Goal: Task Accomplishment & Management: Use online tool/utility

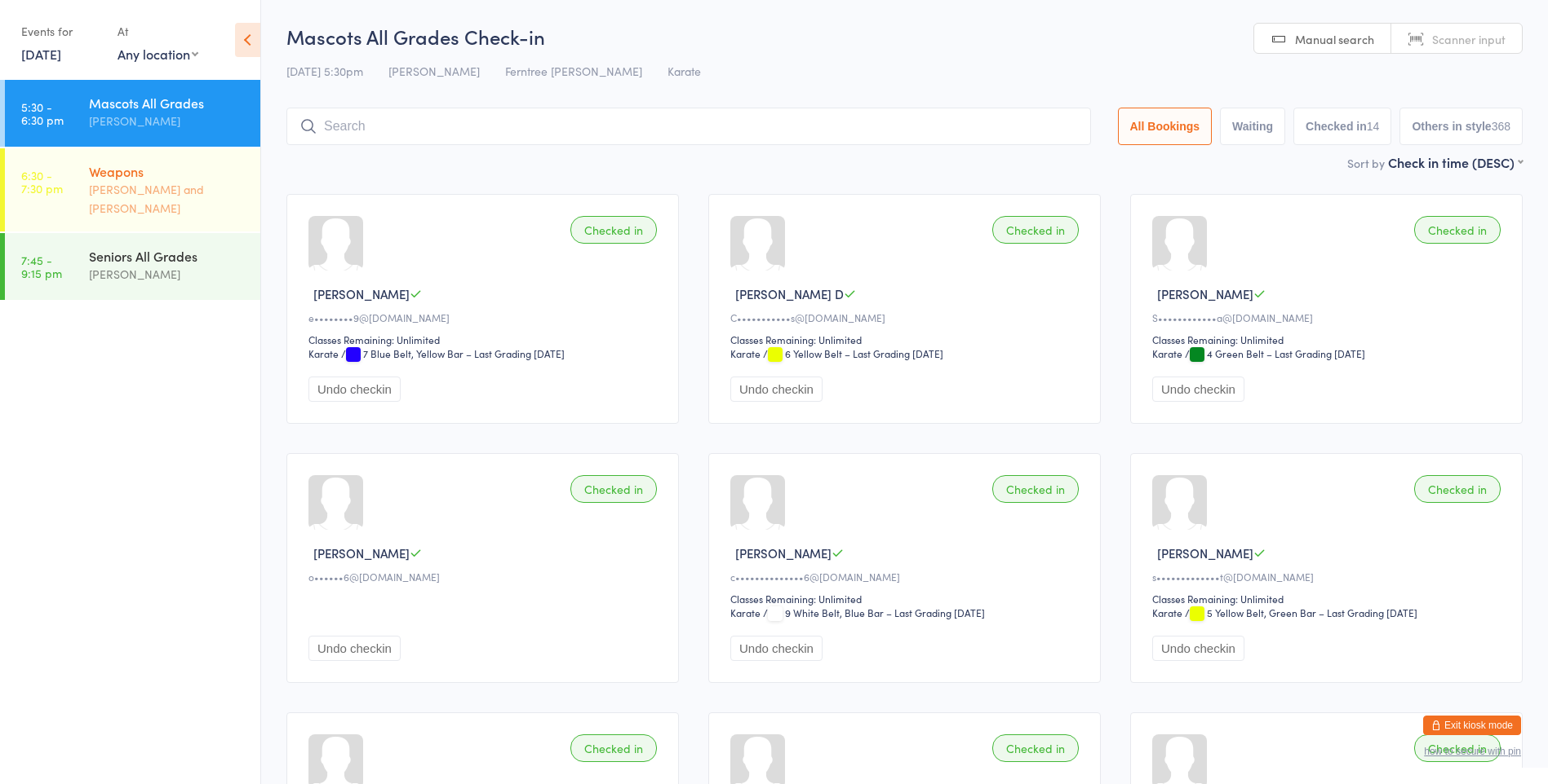
click at [166, 194] on div "[PERSON_NAME] and [PERSON_NAME]" at bounding box center [167, 198] width 157 height 37
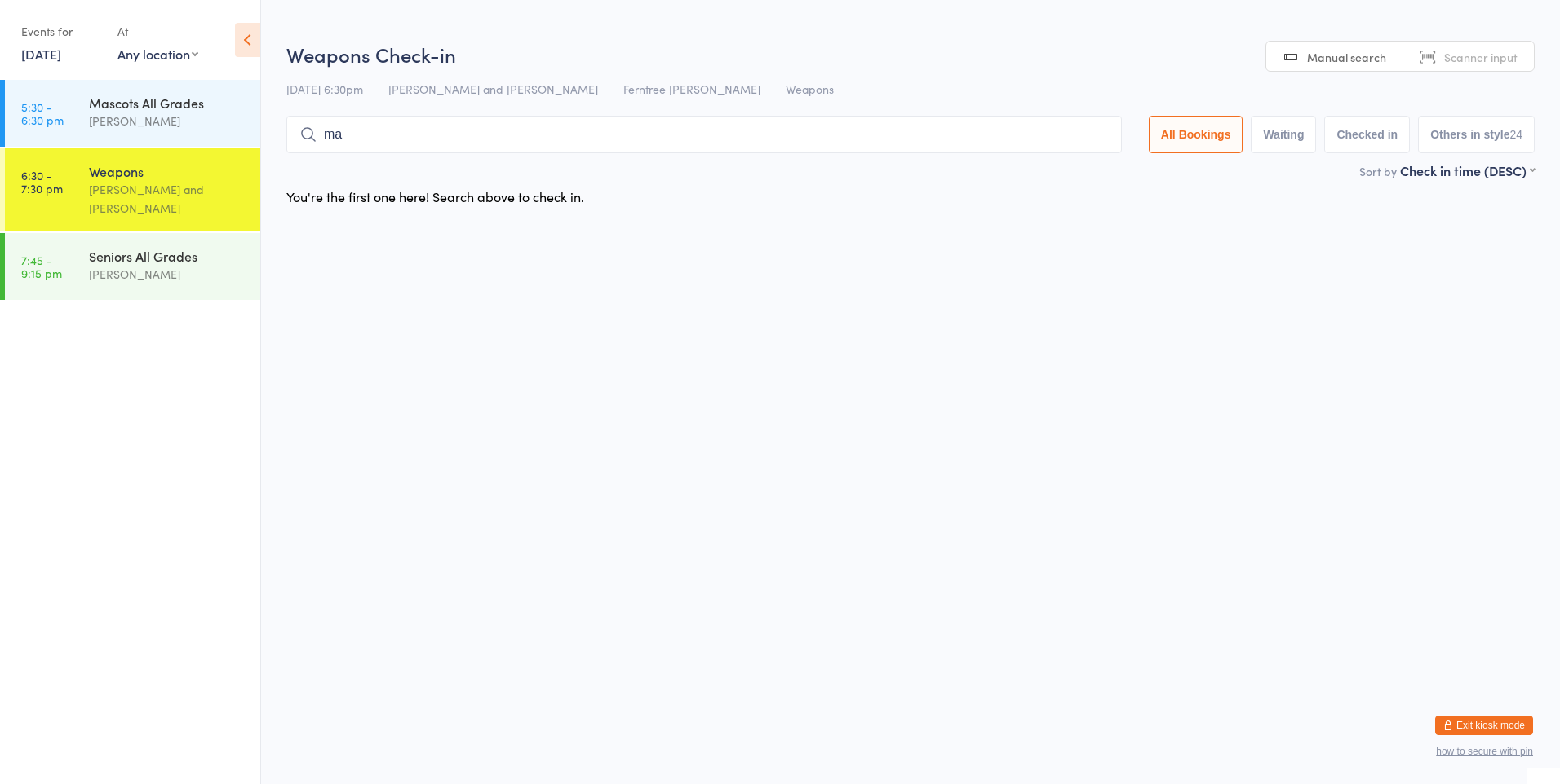
type input "mae"
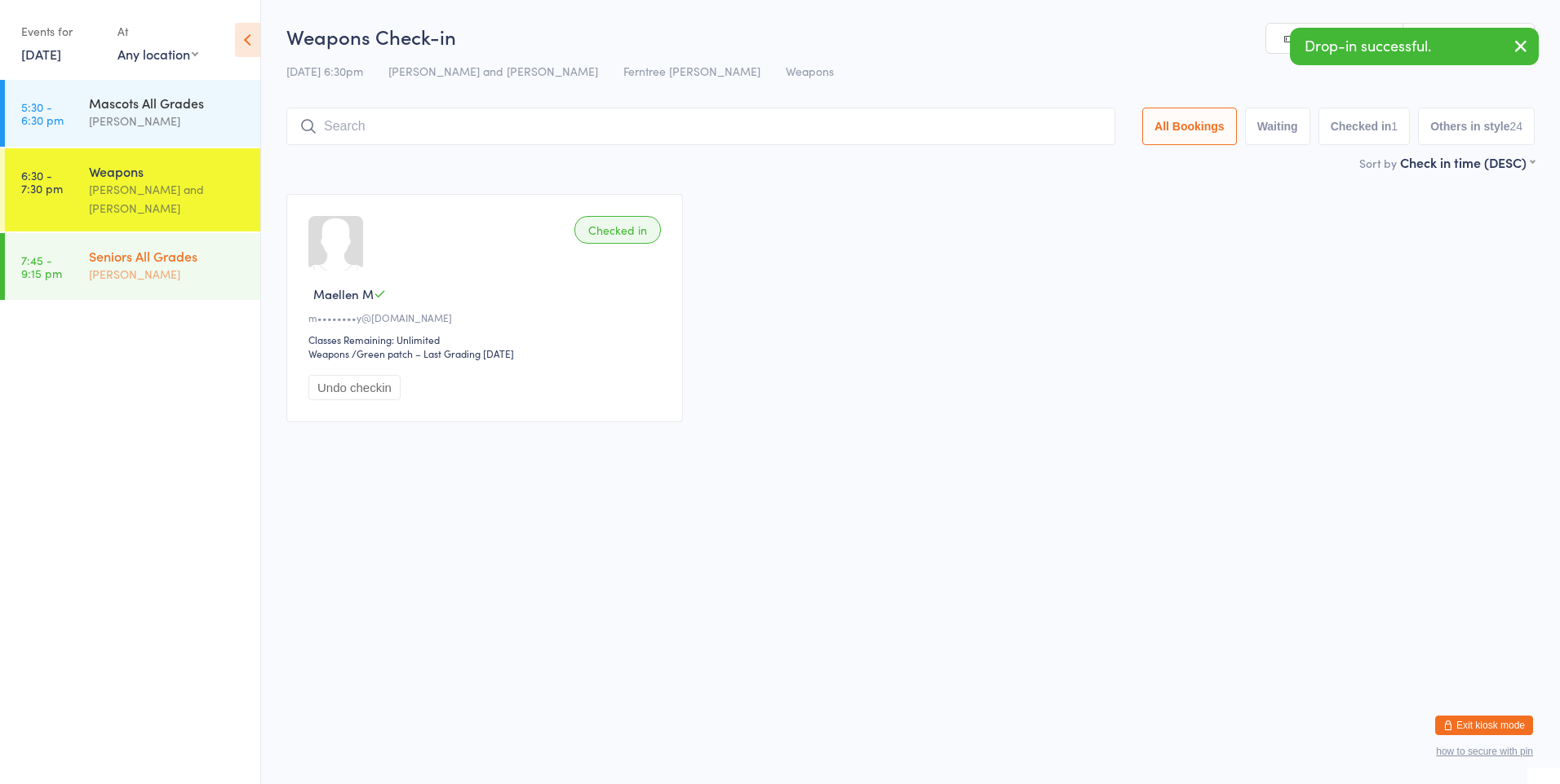
click at [199, 233] on div "Seniors All Grades [PERSON_NAME]" at bounding box center [175, 265] width 172 height 65
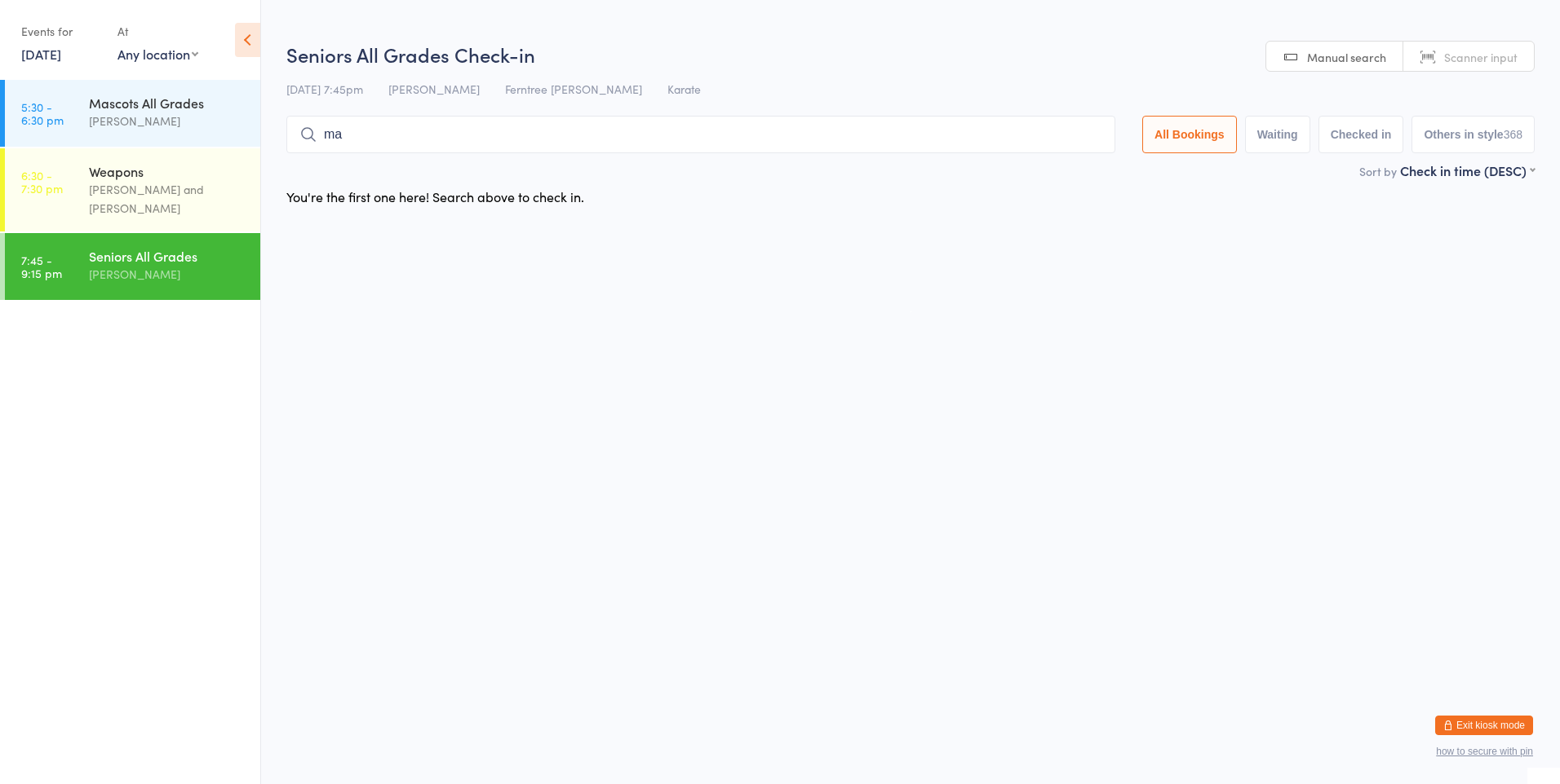
type input "mae"
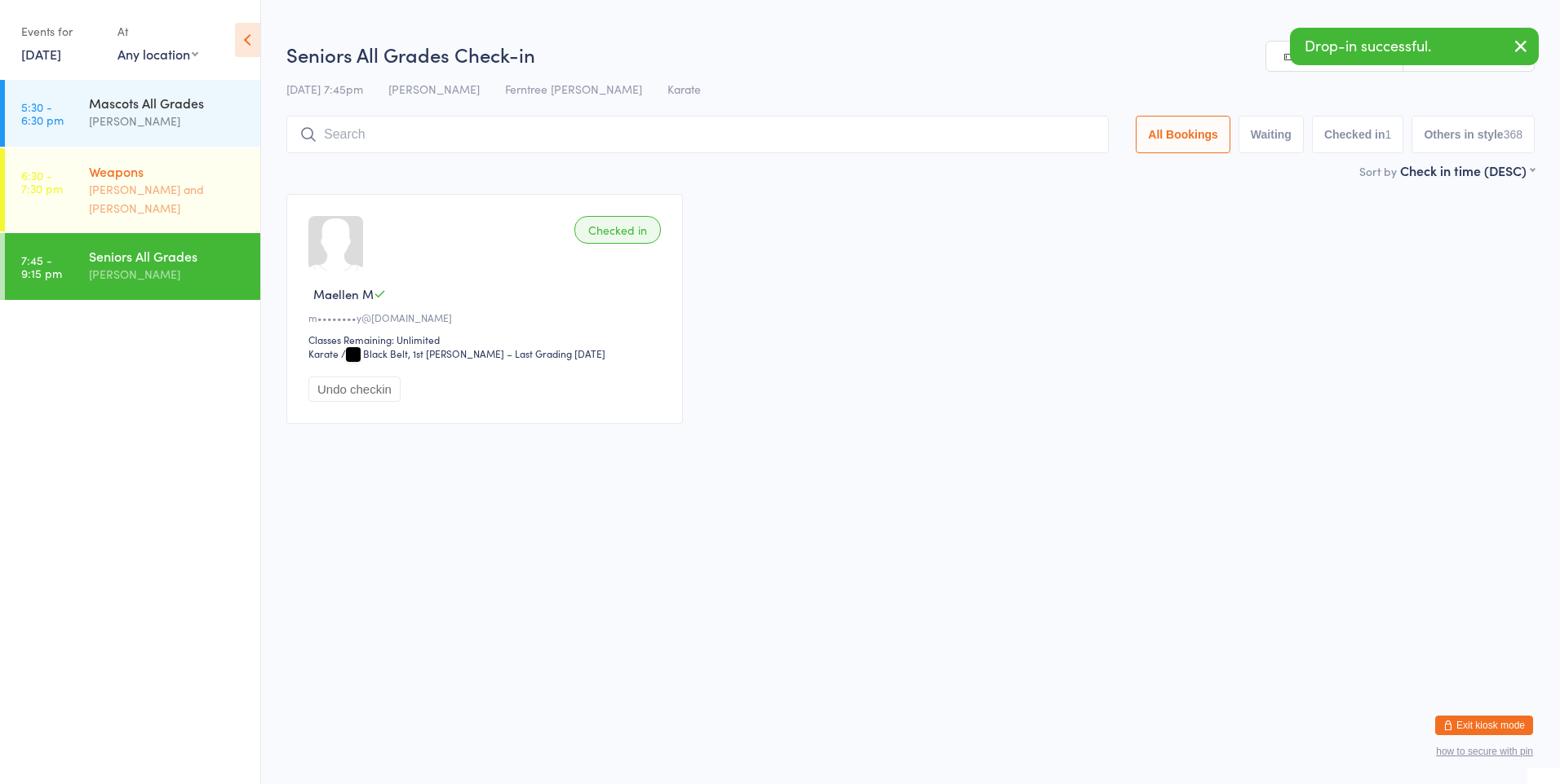
click at [222, 168] on div "Weapons" at bounding box center [167, 171] width 157 height 18
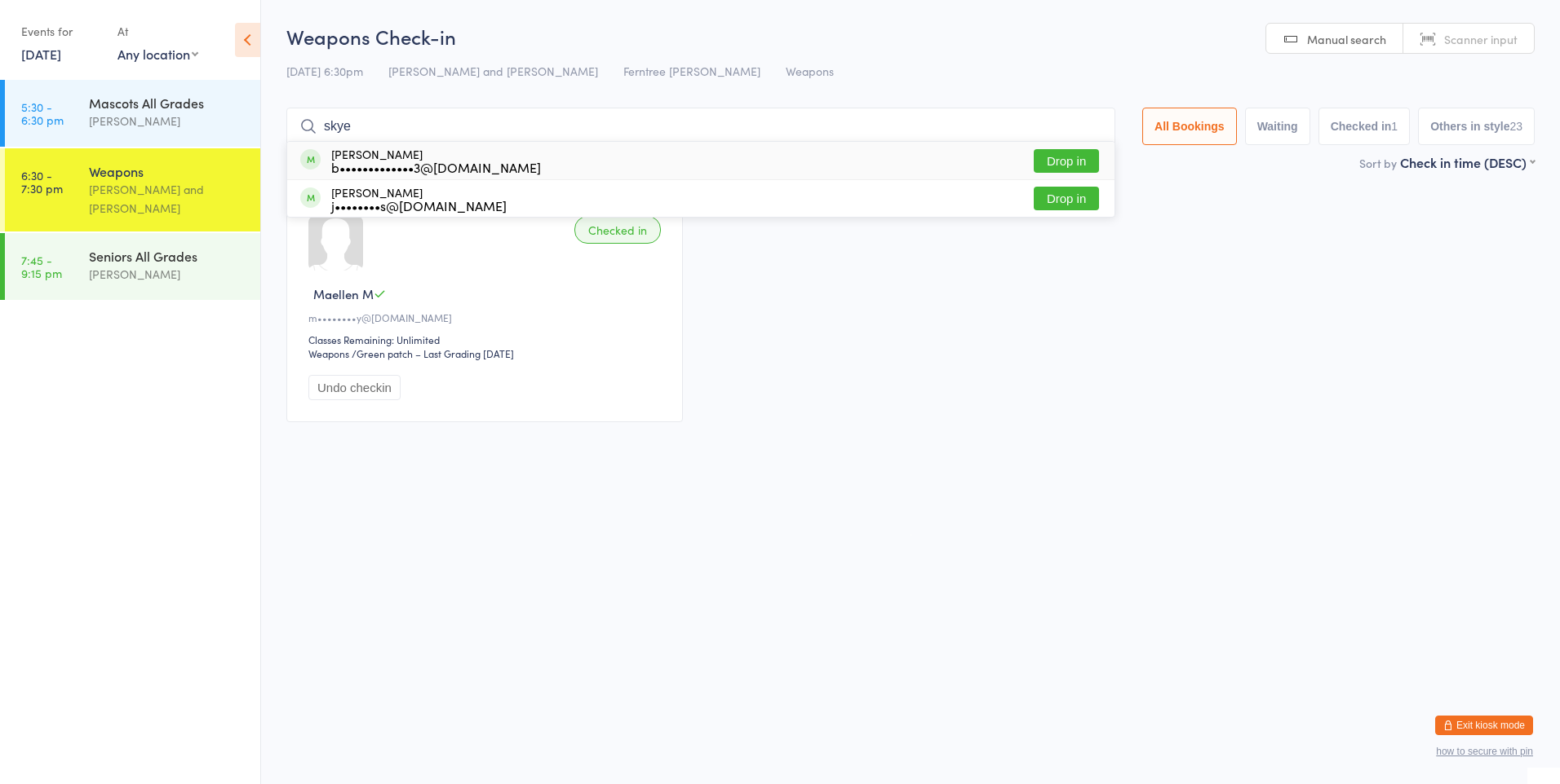
type input "skye"
click at [377, 156] on div "[PERSON_NAME] b•••••••••••••3@[DOMAIN_NAME]" at bounding box center [436, 160] width 210 height 26
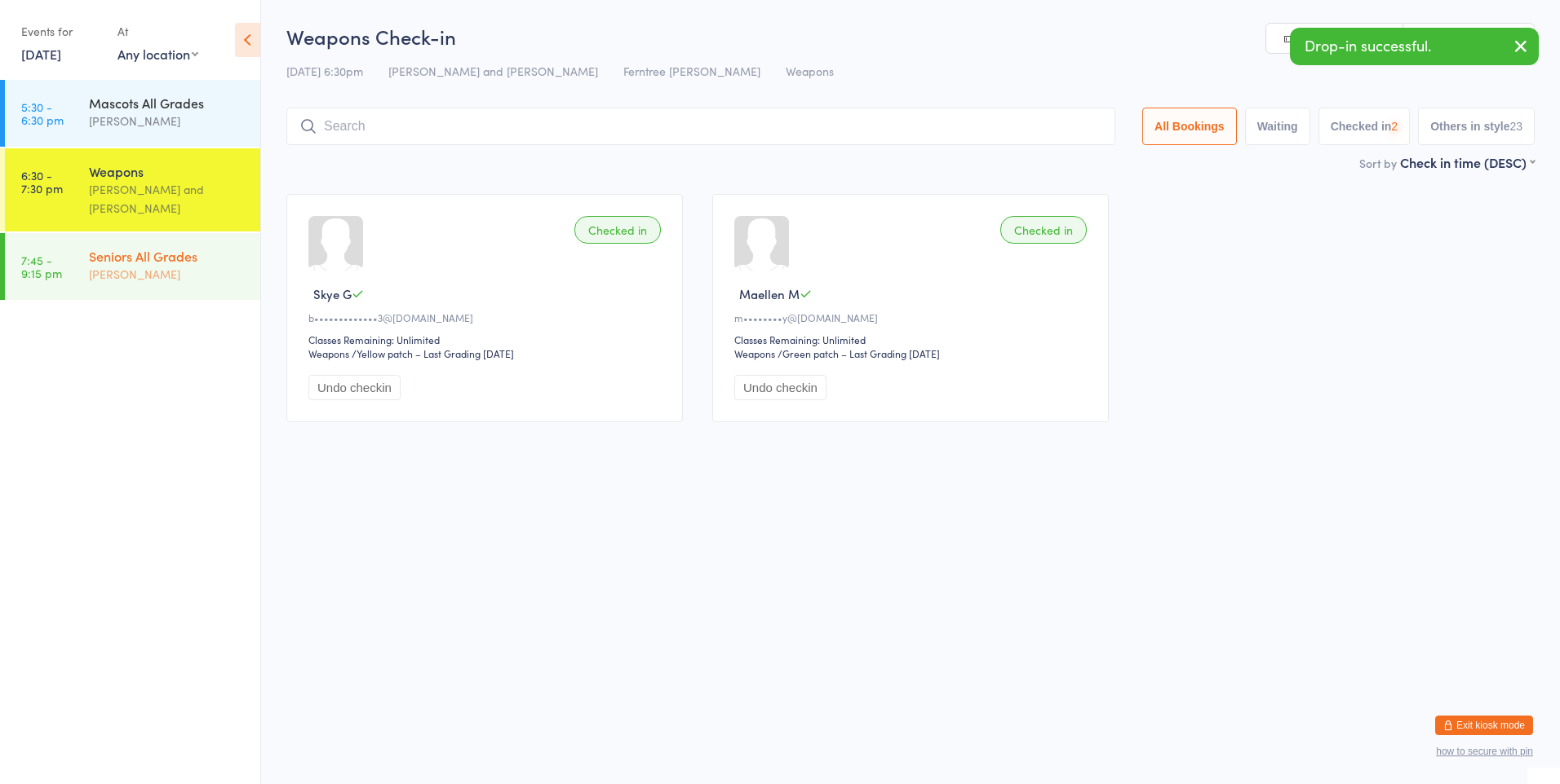
click at [160, 269] on div "Seniors All Grades [PERSON_NAME]" at bounding box center [175, 265] width 172 height 65
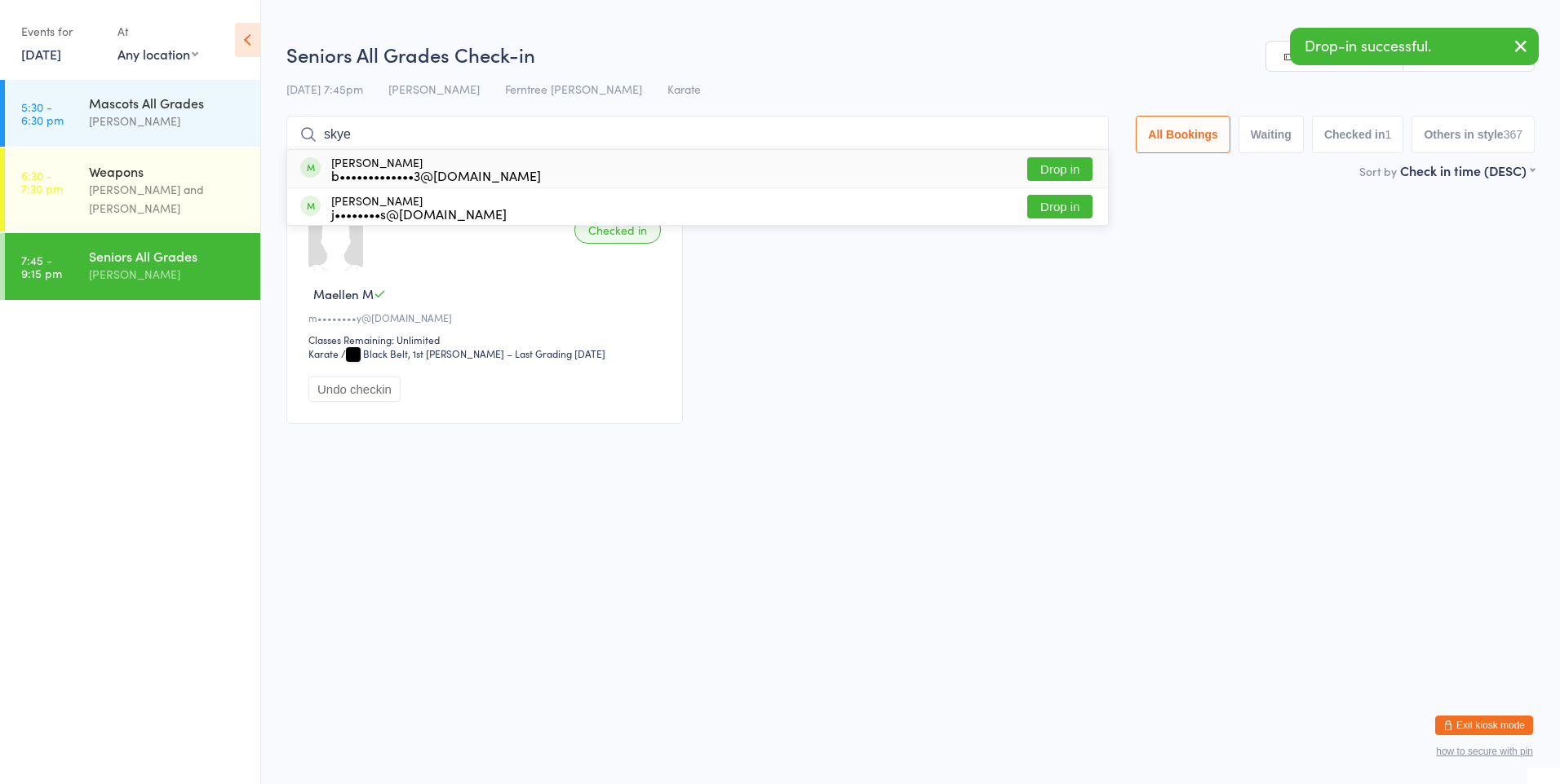
type input "skye"
click at [461, 163] on div "[PERSON_NAME] b•••••••••••••3@[DOMAIN_NAME]" at bounding box center [436, 168] width 210 height 26
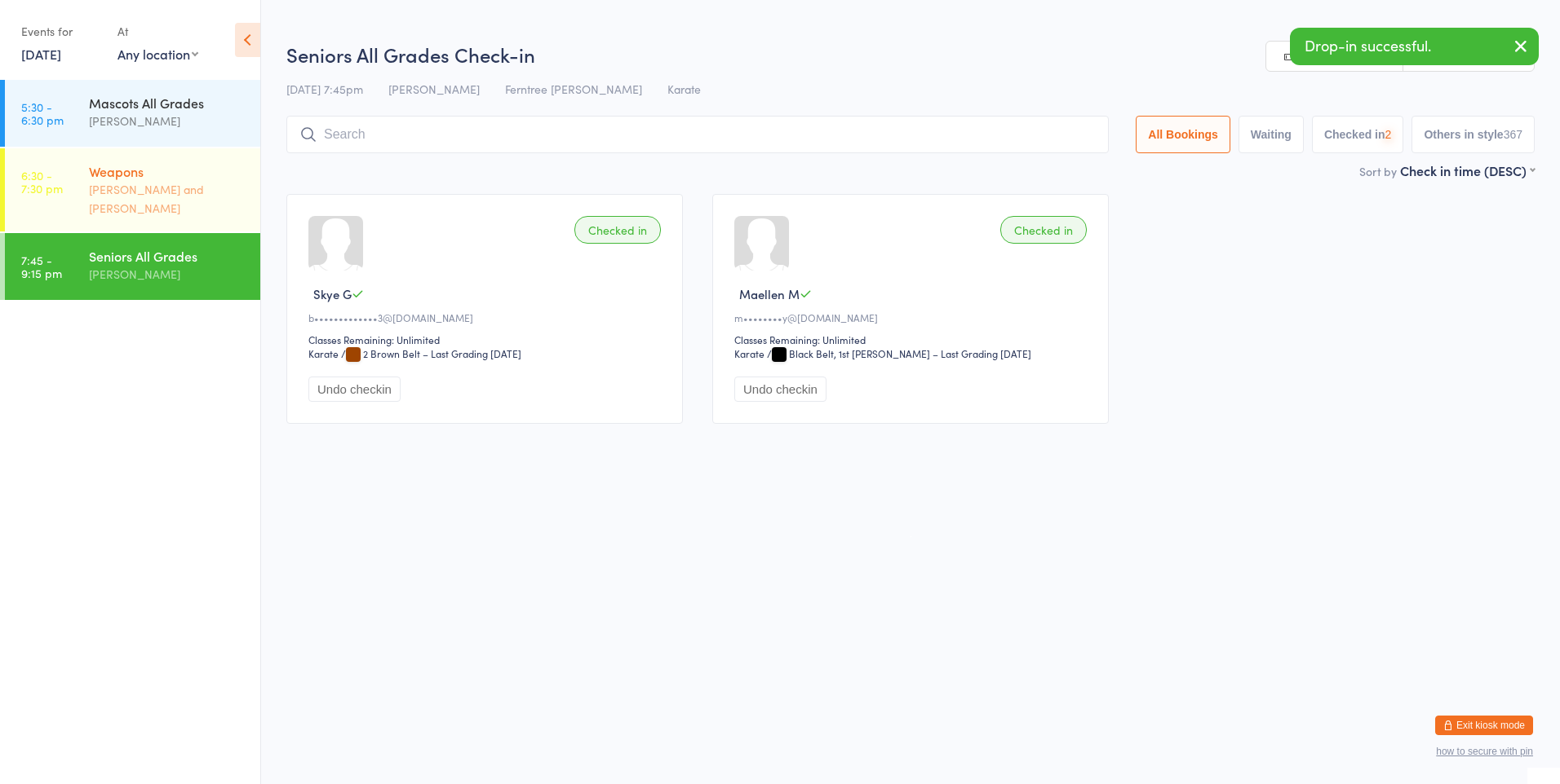
click at [199, 168] on div "Weapons" at bounding box center [167, 171] width 157 height 18
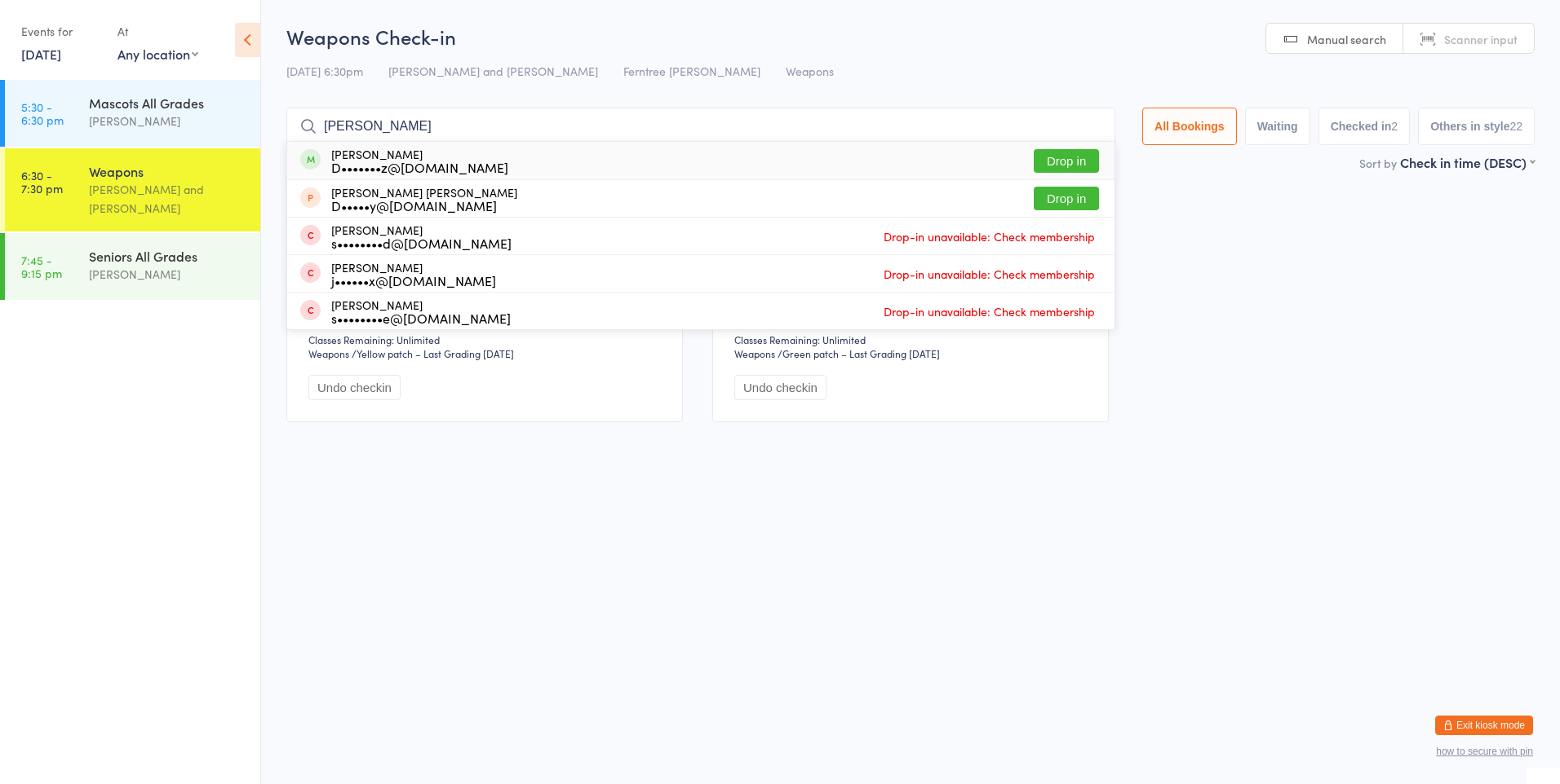
type input "[PERSON_NAME]"
click at [1043, 149] on button "Drop in" at bounding box center [1066, 160] width 65 height 24
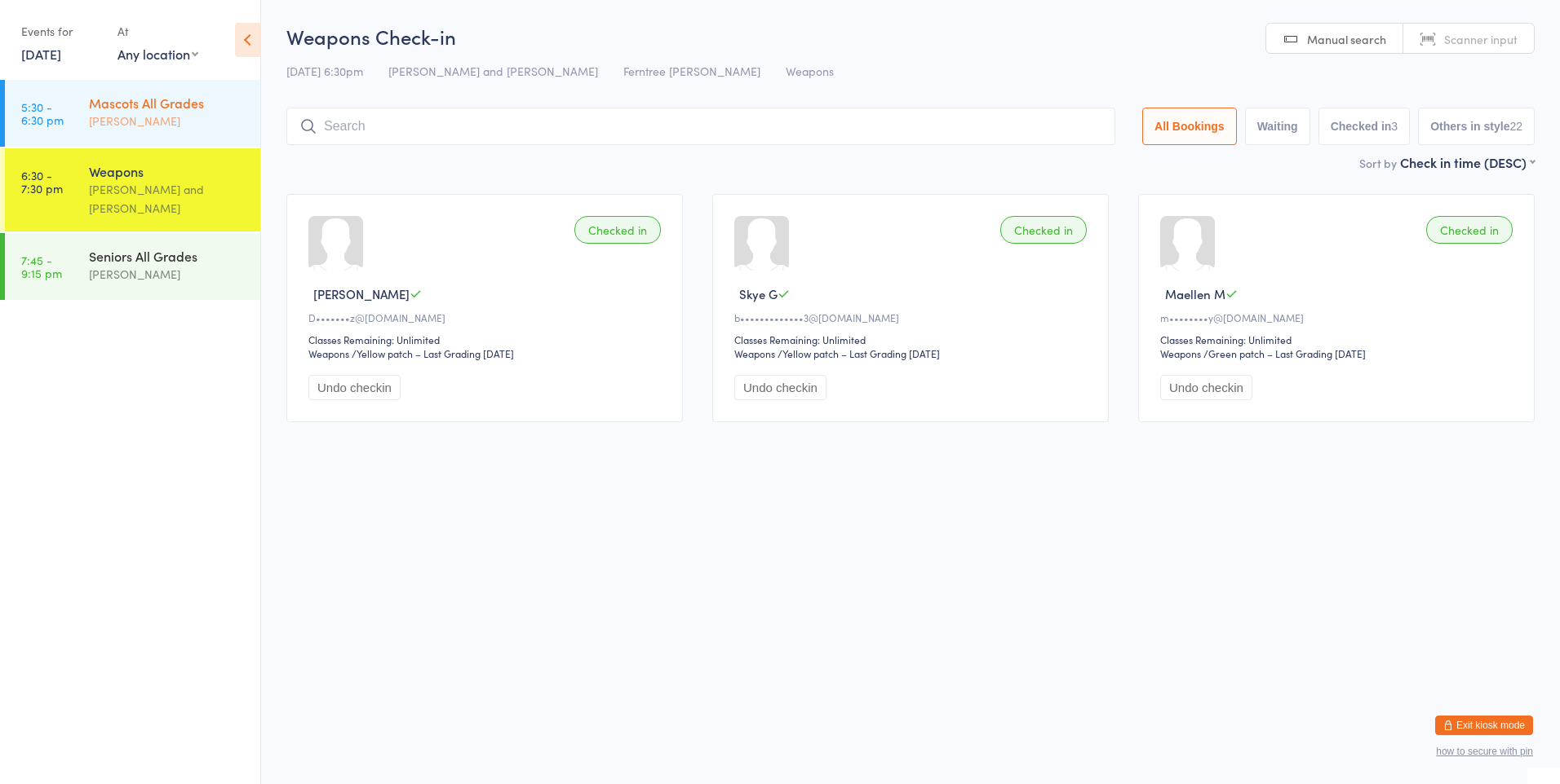
click at [162, 116] on div "[PERSON_NAME]" at bounding box center [167, 121] width 157 height 19
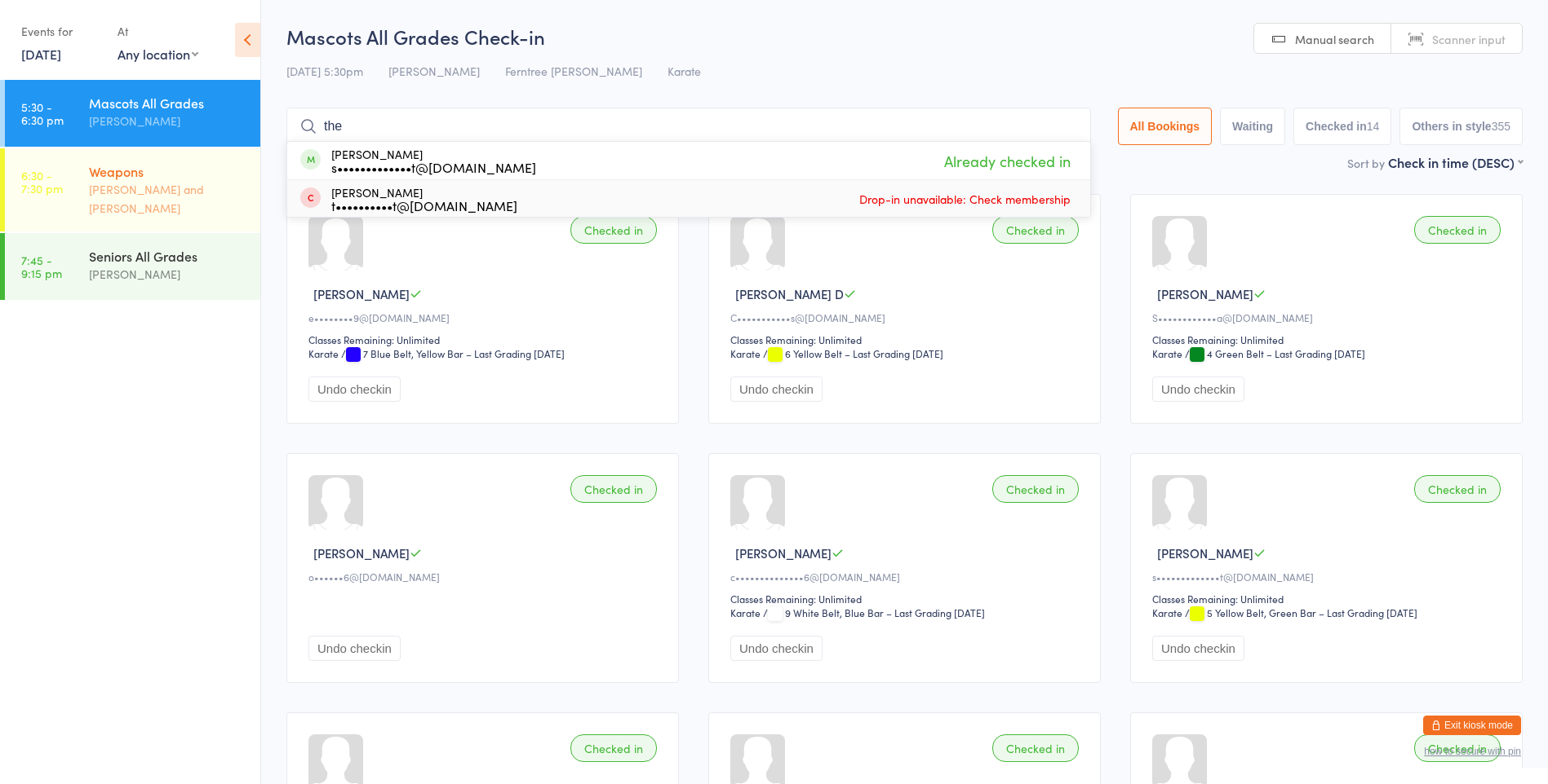
type input "the"
click at [221, 184] on div "[PERSON_NAME] and [PERSON_NAME]" at bounding box center [167, 198] width 157 height 37
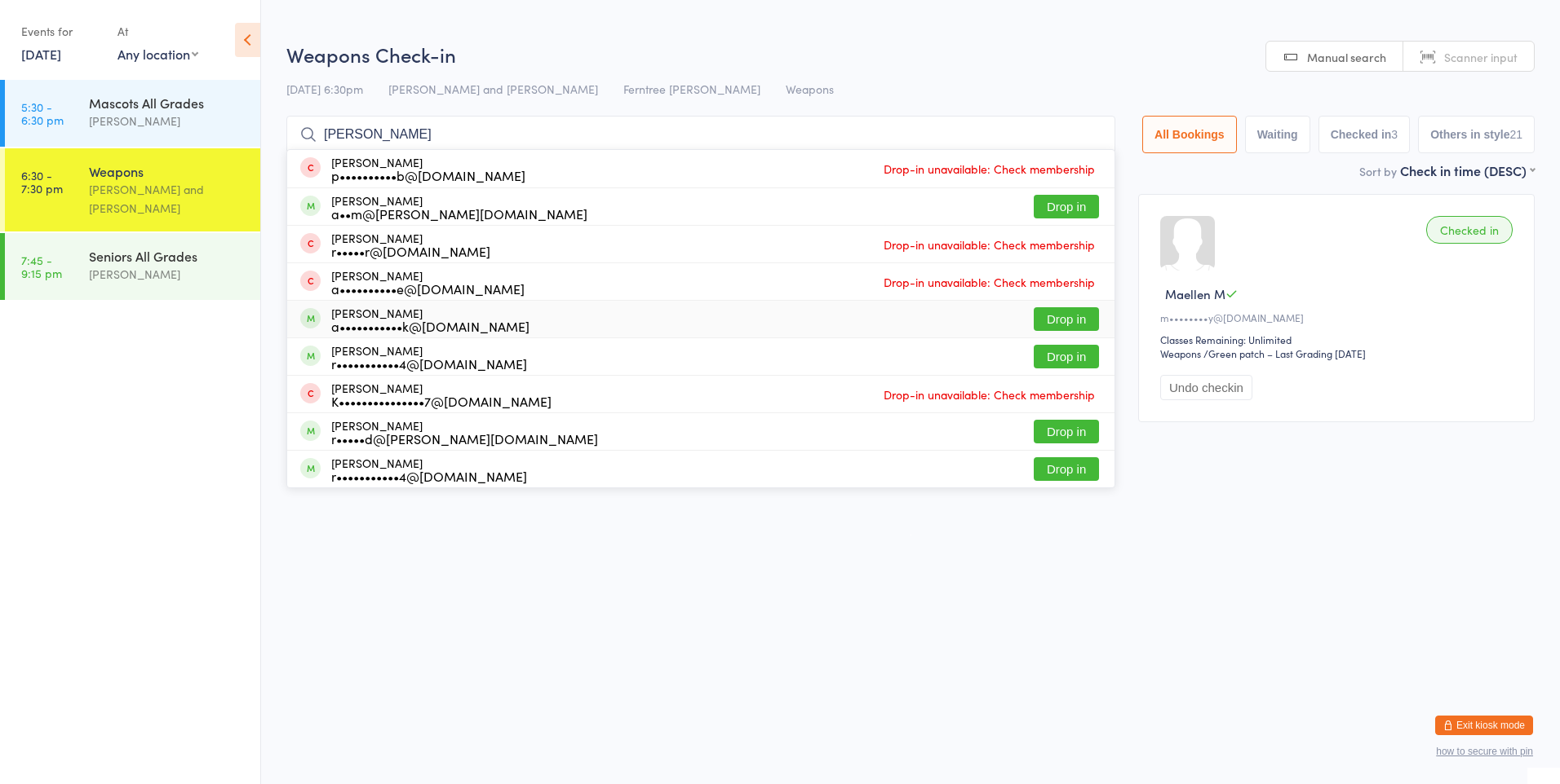
type input "[PERSON_NAME]"
click at [415, 320] on div "a•••••••••••k@[DOMAIN_NAME]" at bounding box center [430, 326] width 198 height 13
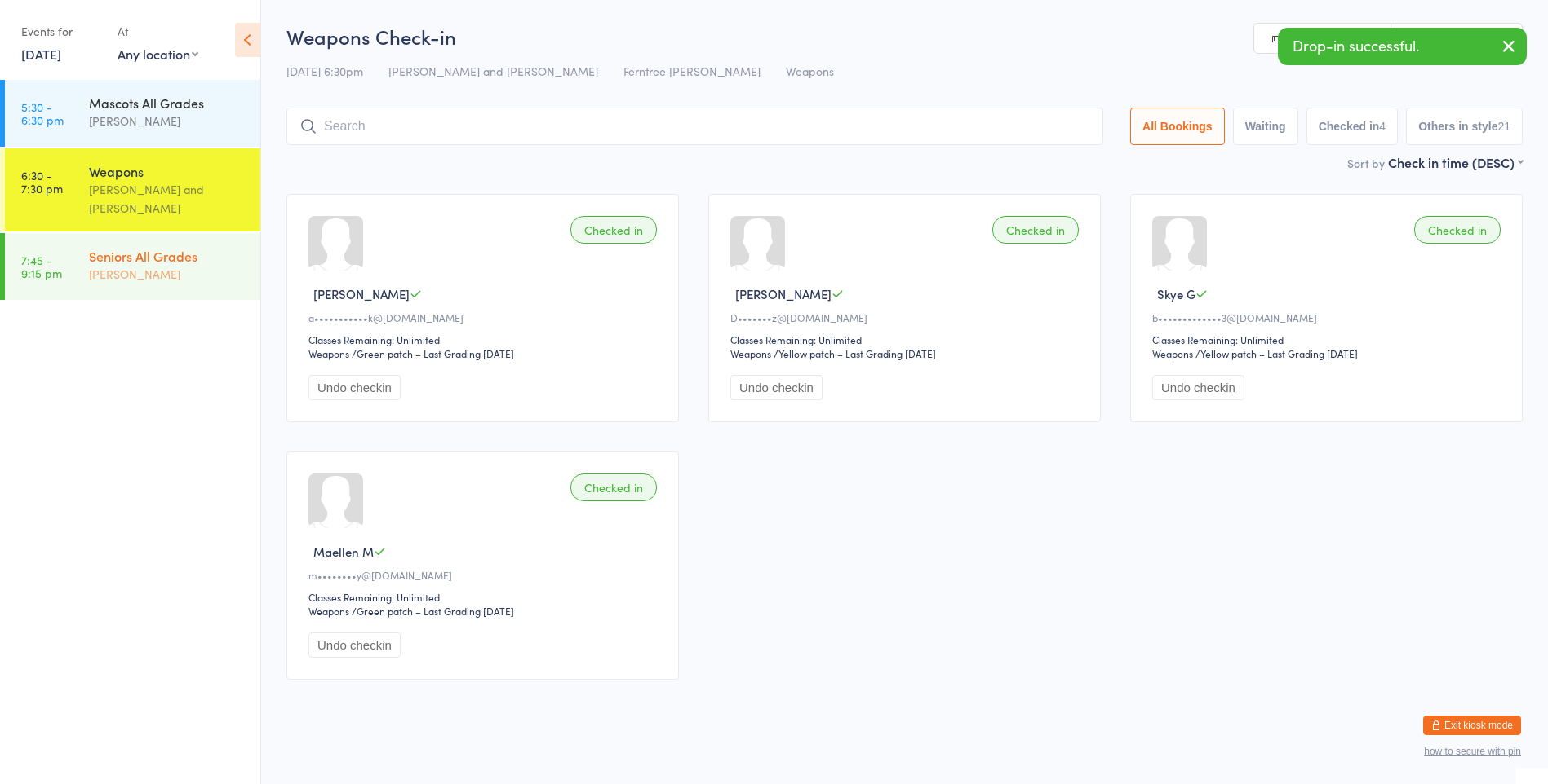
click at [186, 247] on div "Seniors All Grades" at bounding box center [167, 256] width 157 height 18
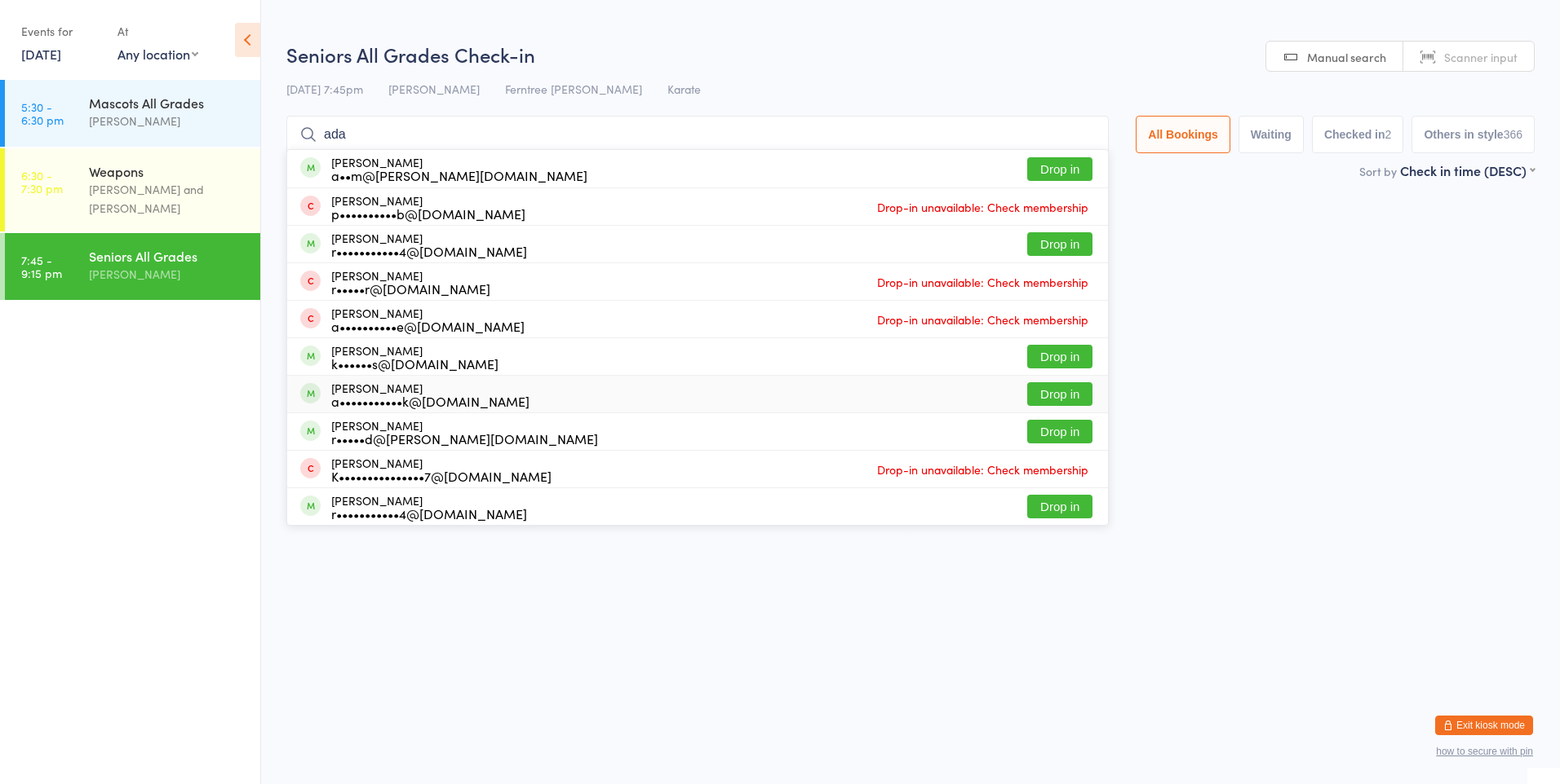
type input "ada"
click at [417, 395] on div "a•••••••••••k@[DOMAIN_NAME]" at bounding box center [430, 402] width 198 height 13
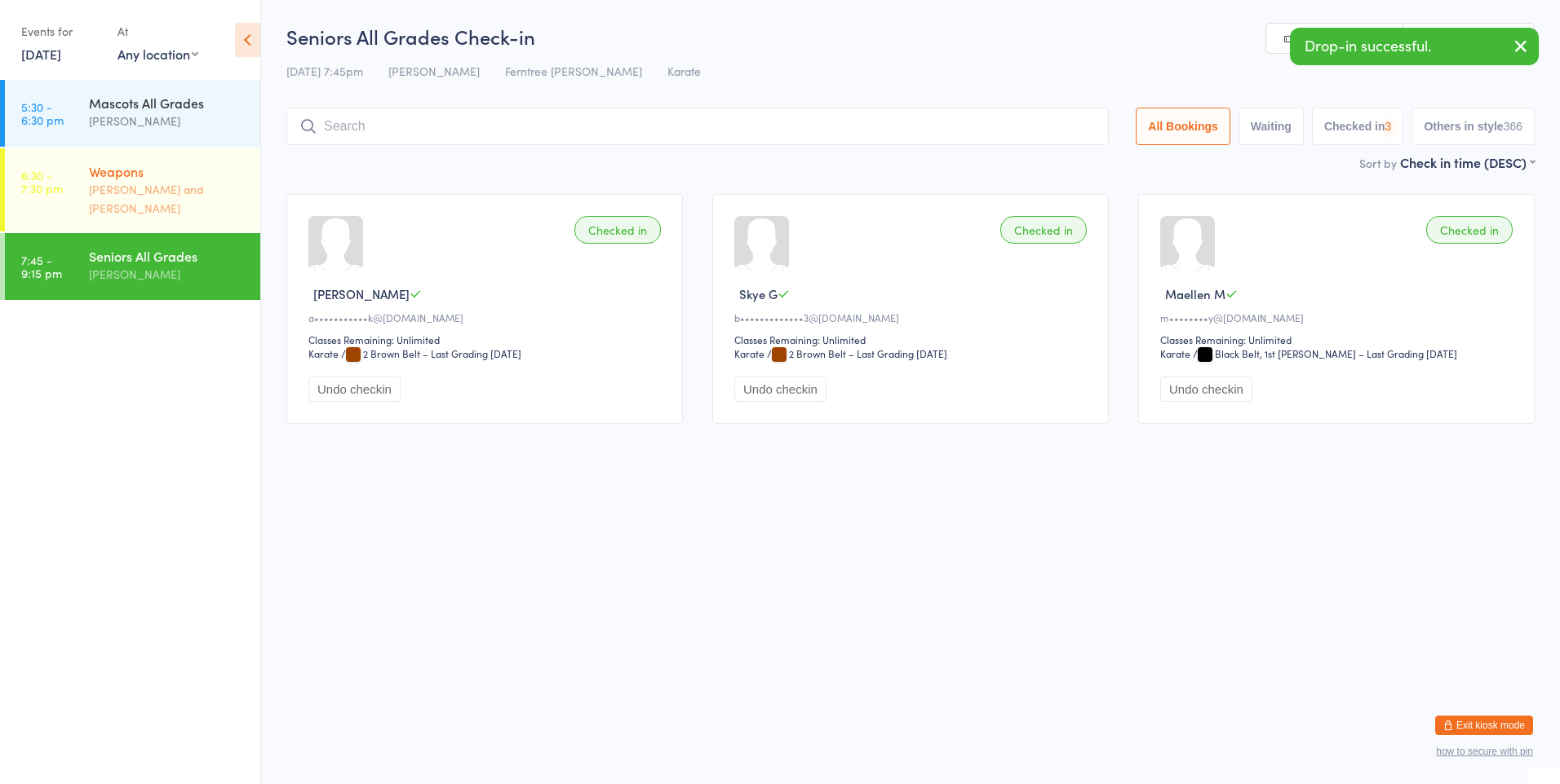
click at [182, 184] on div "[PERSON_NAME] and [PERSON_NAME]" at bounding box center [167, 198] width 157 height 37
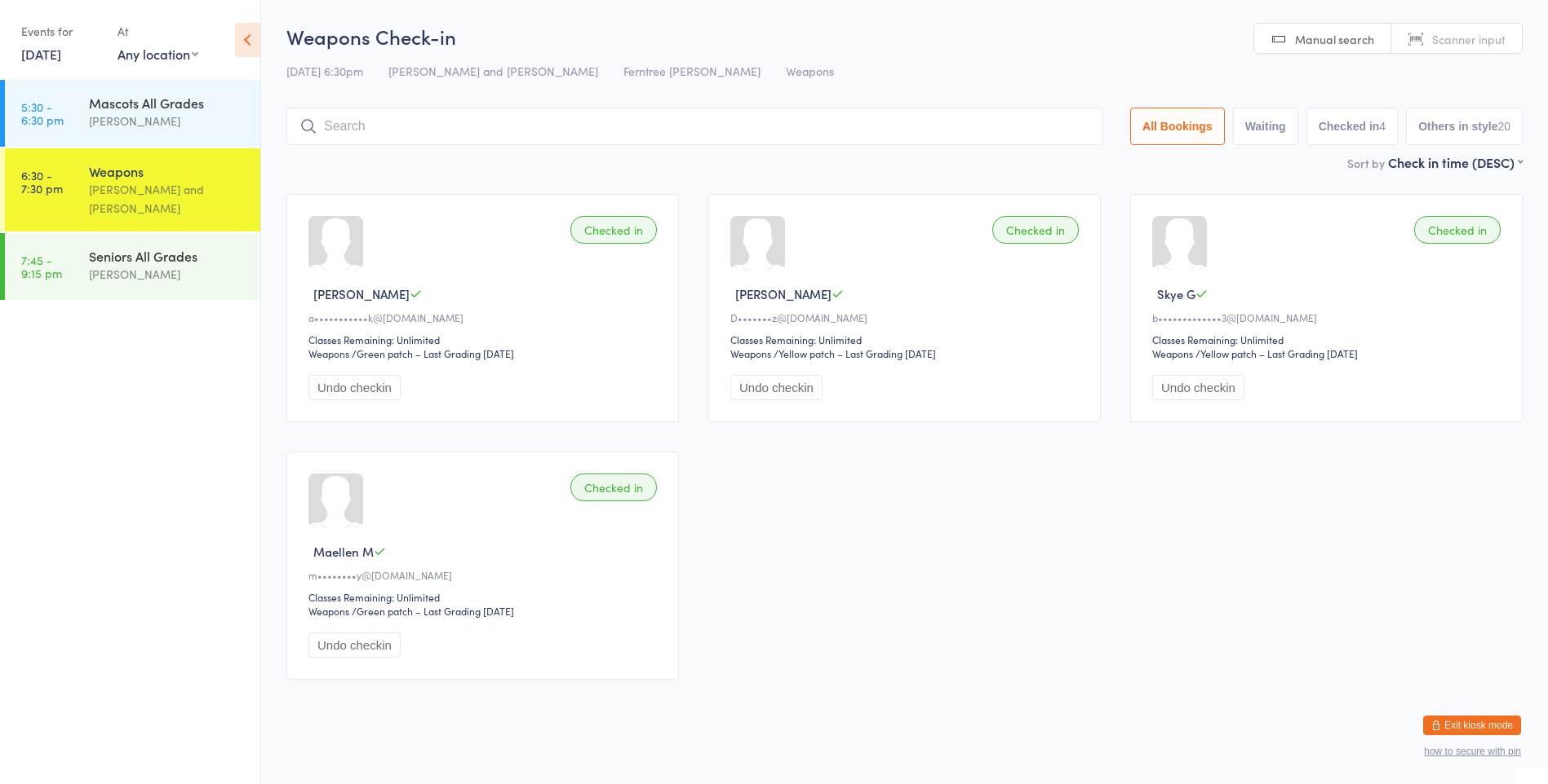
click at [393, 129] on input "search" at bounding box center [695, 126] width 817 height 37
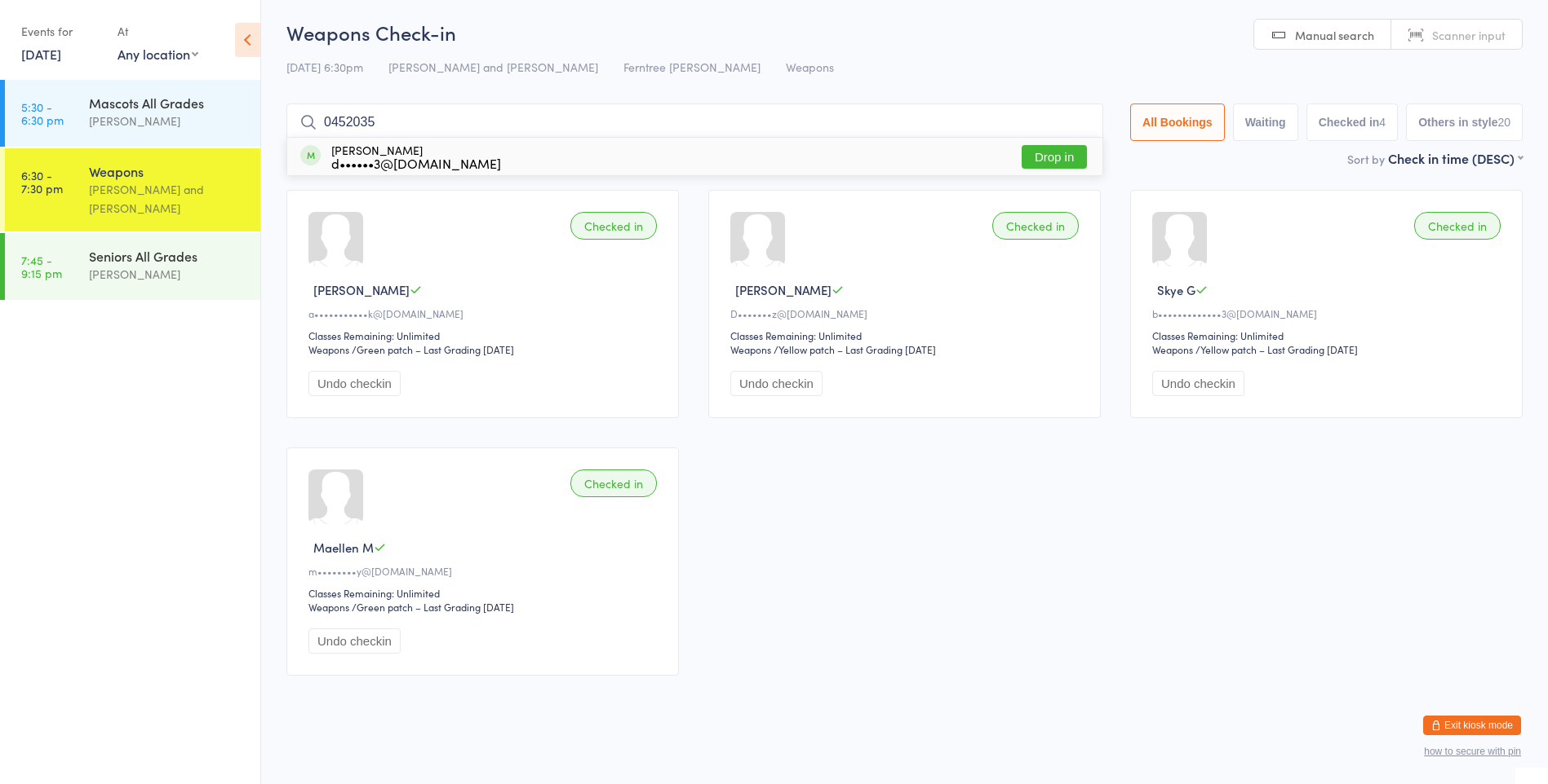
type input "04520351"
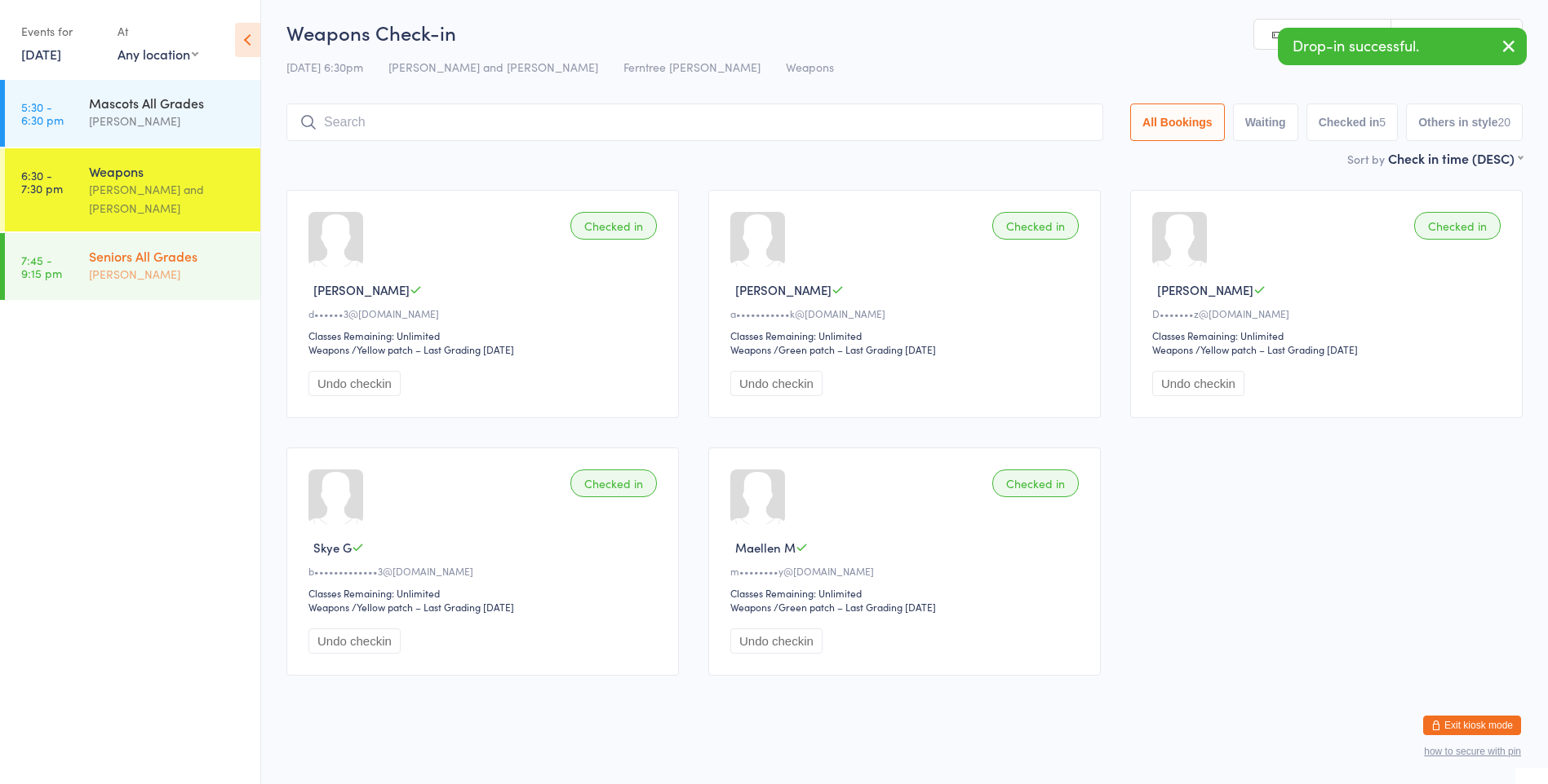
click at [197, 265] on div "[PERSON_NAME]" at bounding box center [167, 275] width 157 height 19
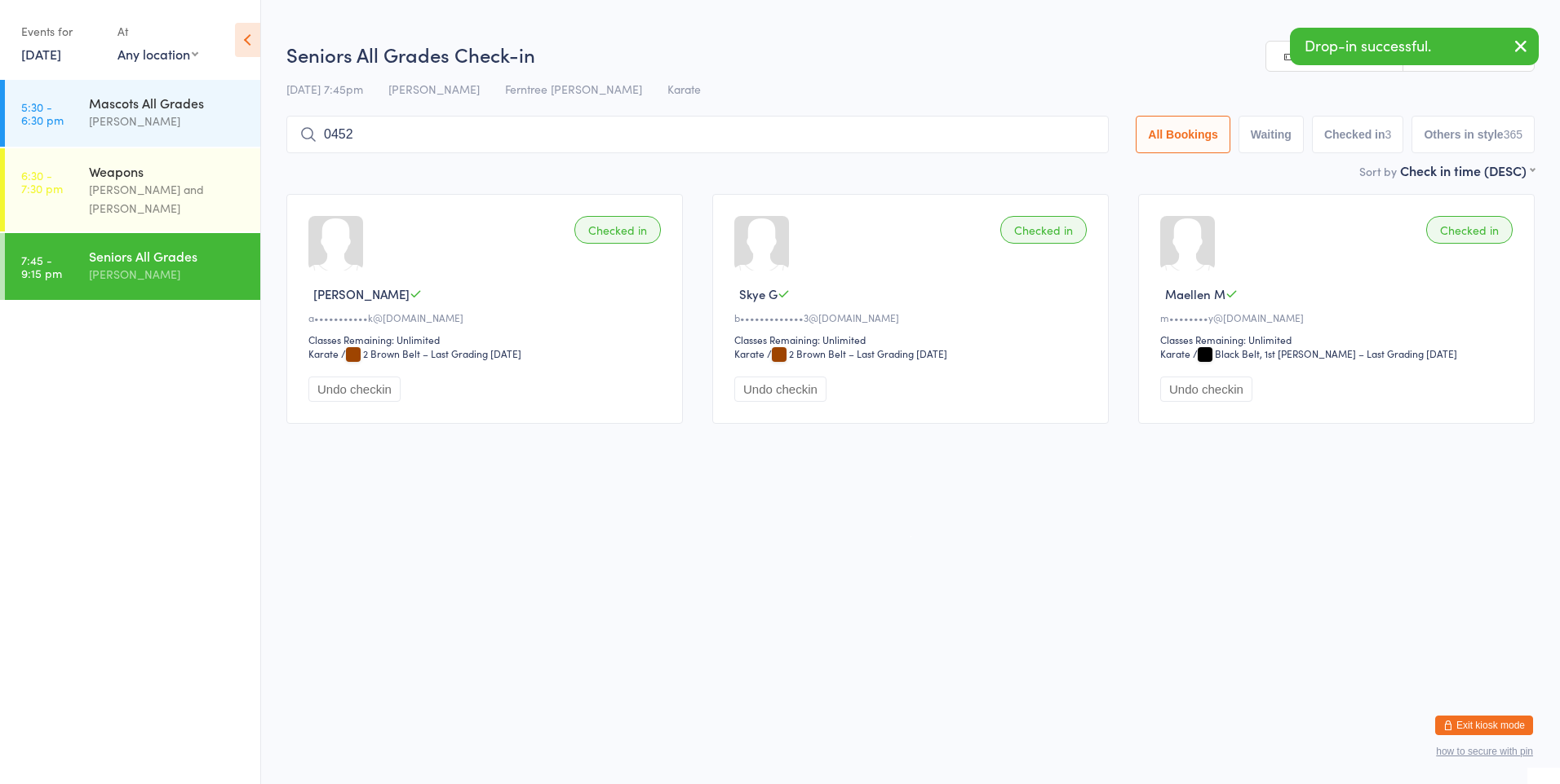
type input "0452"
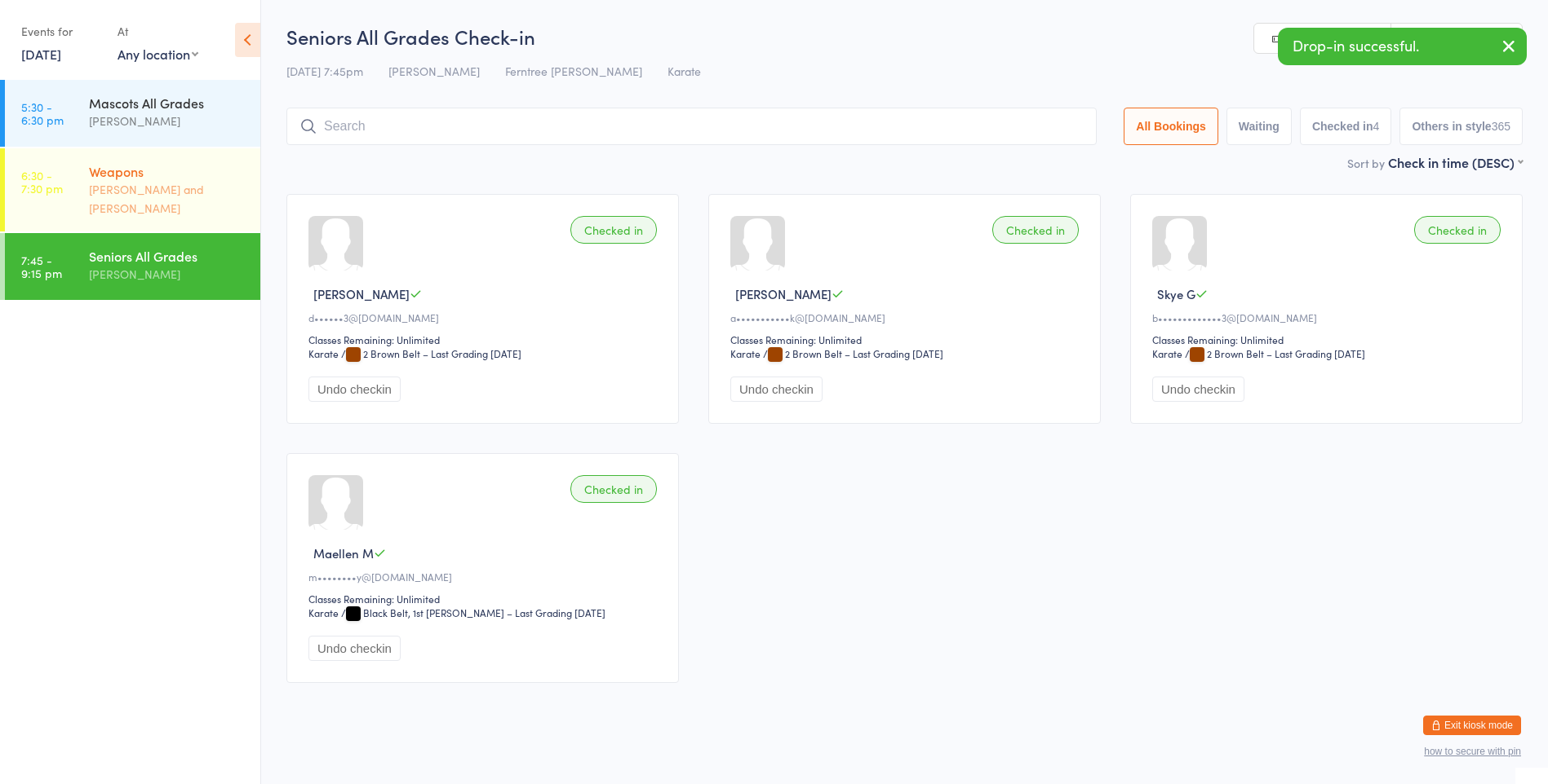
click at [191, 156] on div "Weapons [PERSON_NAME] and [PERSON_NAME]" at bounding box center [175, 190] width 172 height 83
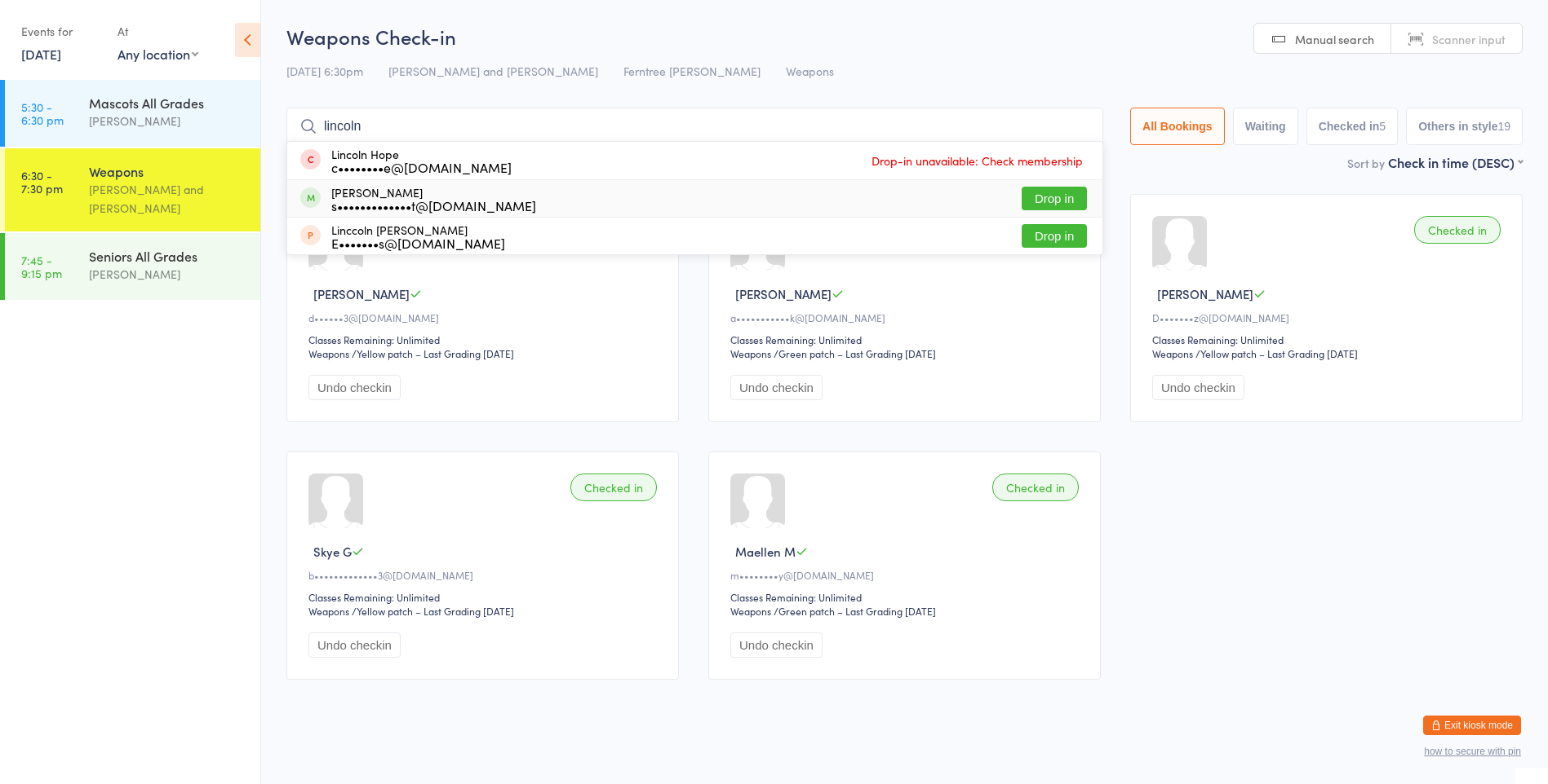
type input "lincoln"
click at [364, 195] on div "[PERSON_NAME] s•••••••••••••t@[DOMAIN_NAME]" at bounding box center [433, 198] width 205 height 26
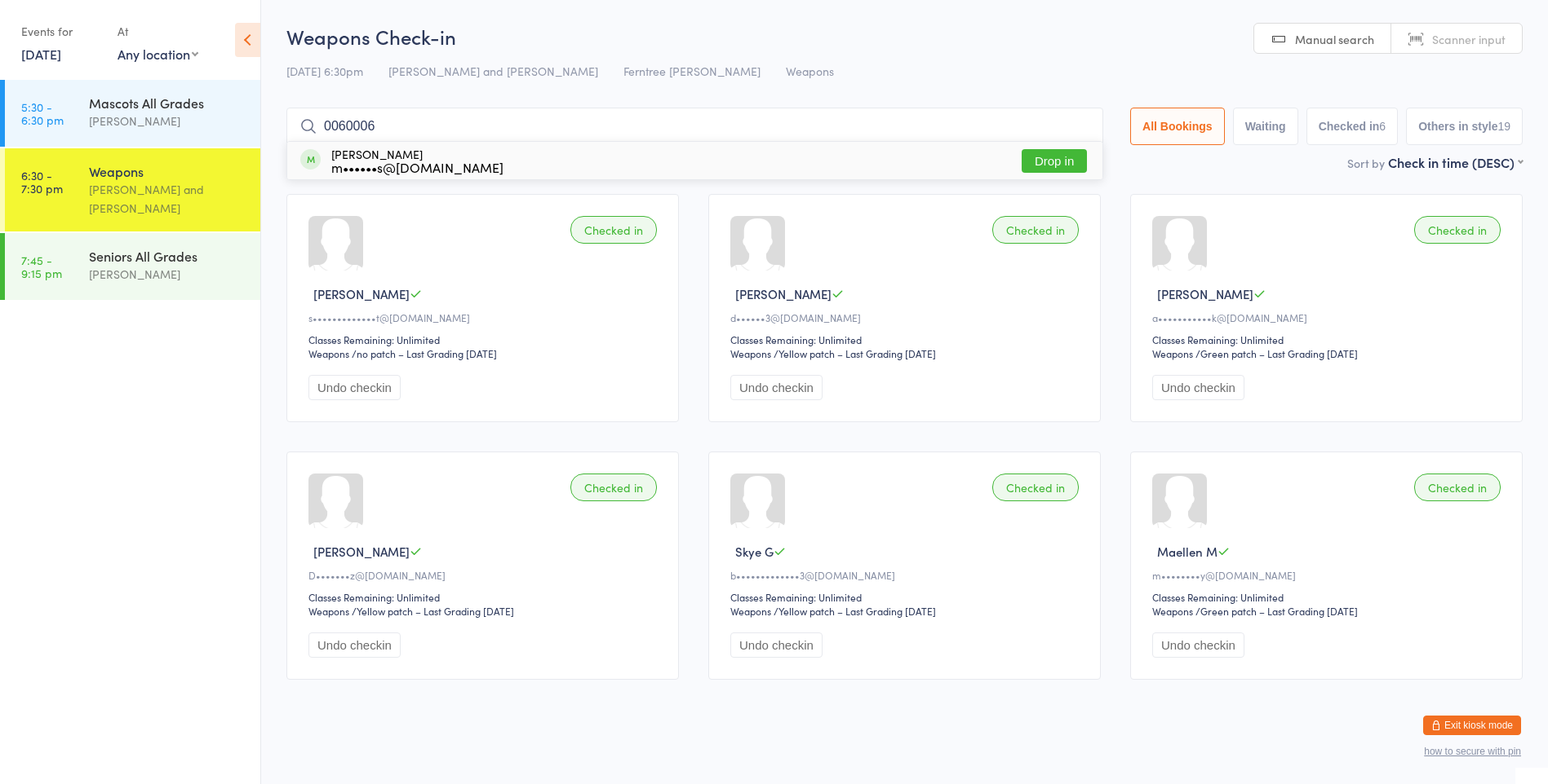
type input "00600060"
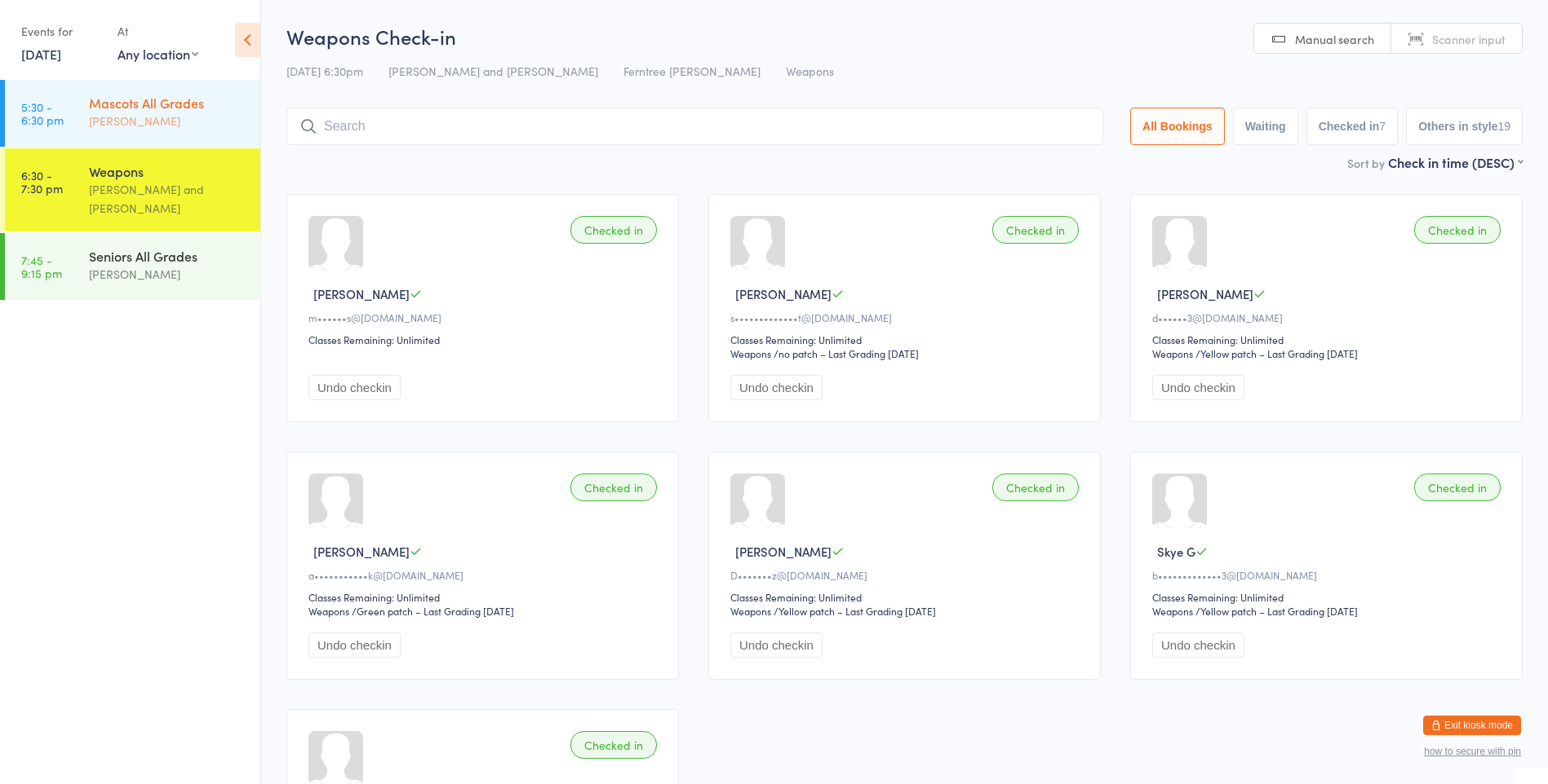
click at [136, 130] on div "[PERSON_NAME]" at bounding box center [167, 121] width 157 height 19
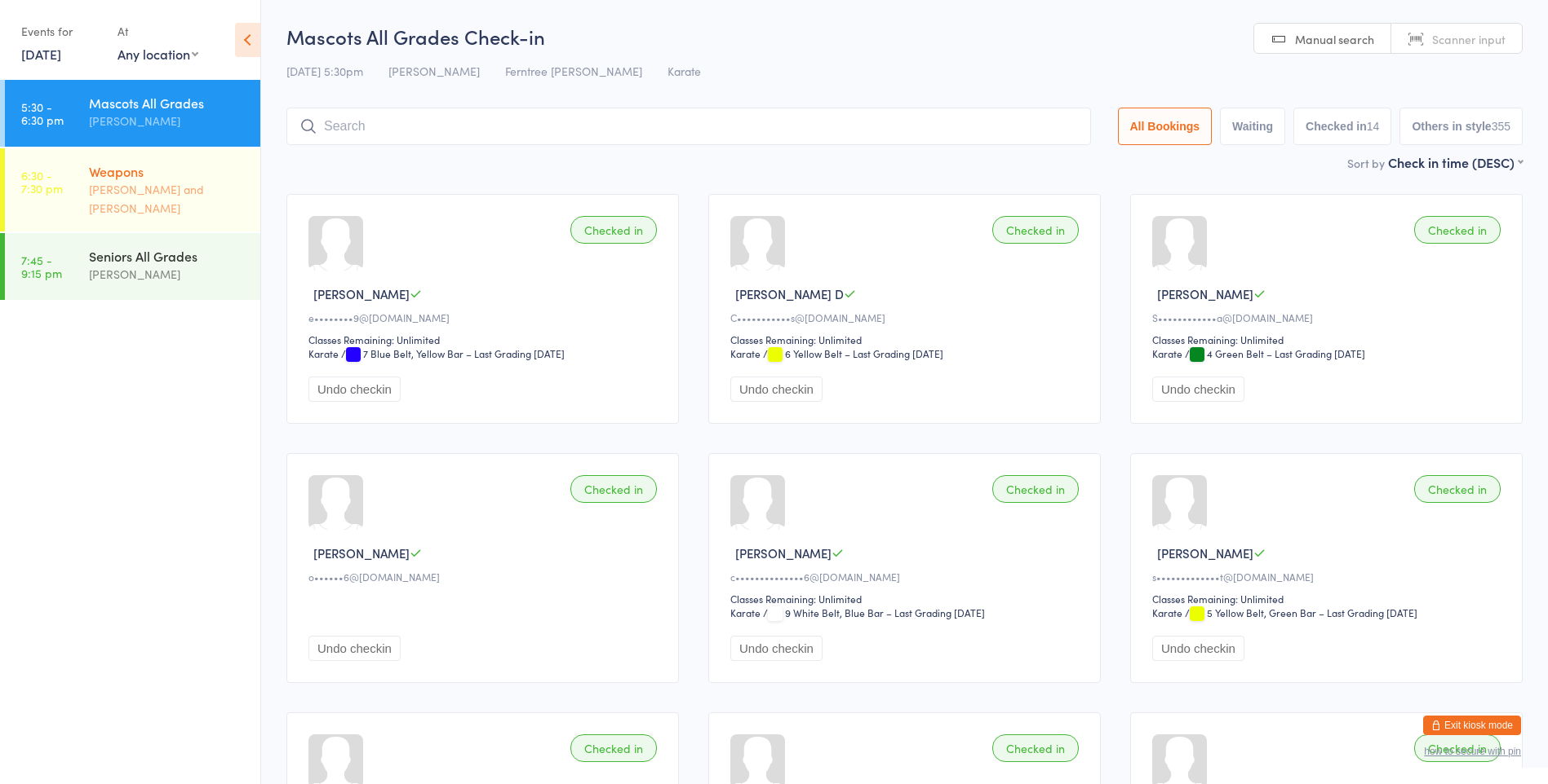
click at [83, 183] on link "6:30 - 7:30 pm Weapons [PERSON_NAME] and [PERSON_NAME]" at bounding box center [133, 190] width 256 height 83
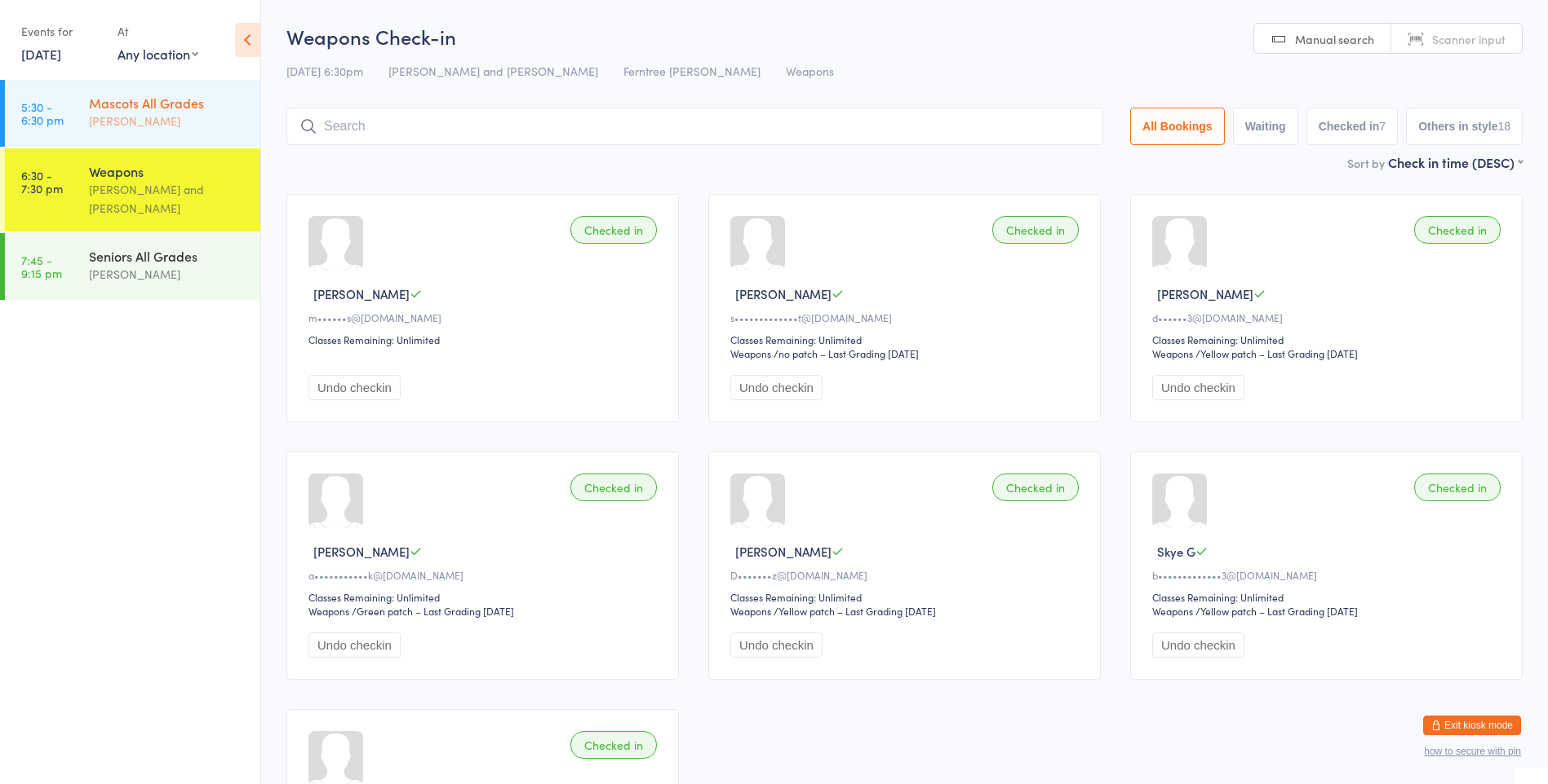
click at [137, 104] on div "Mascots All Grades" at bounding box center [167, 102] width 157 height 18
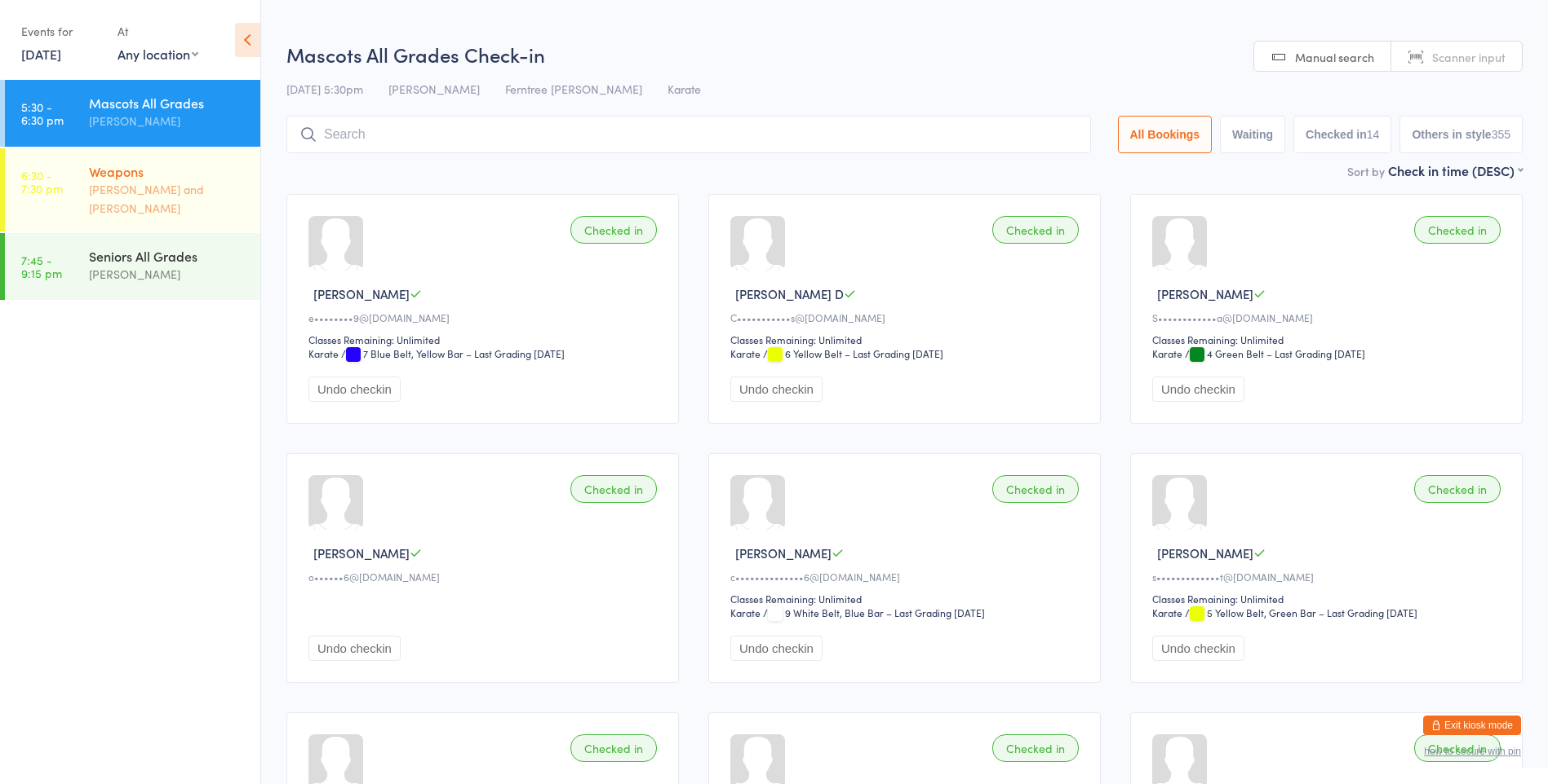
click at [117, 178] on div "Weapons" at bounding box center [167, 171] width 157 height 18
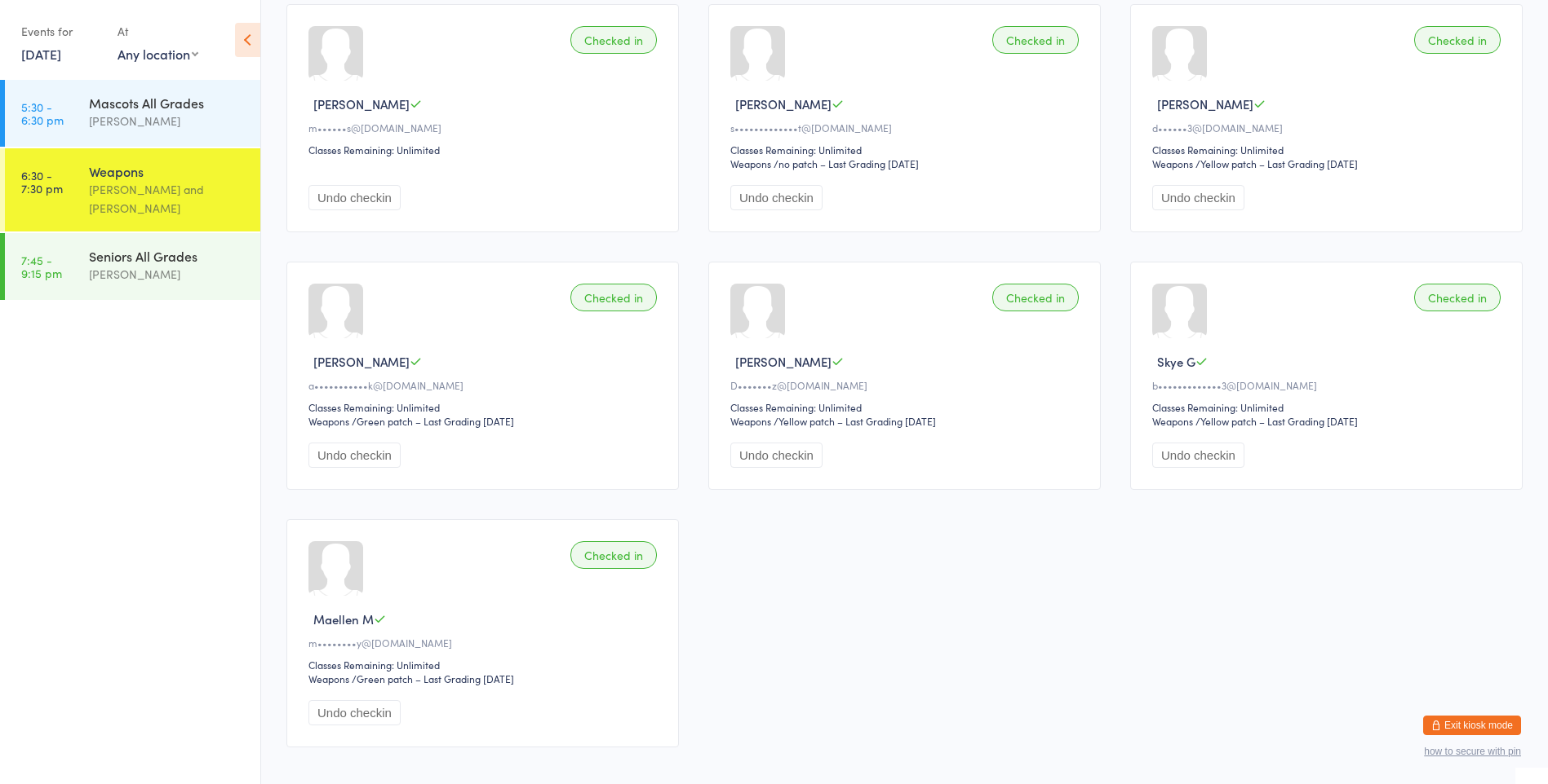
scroll to position [96, 0]
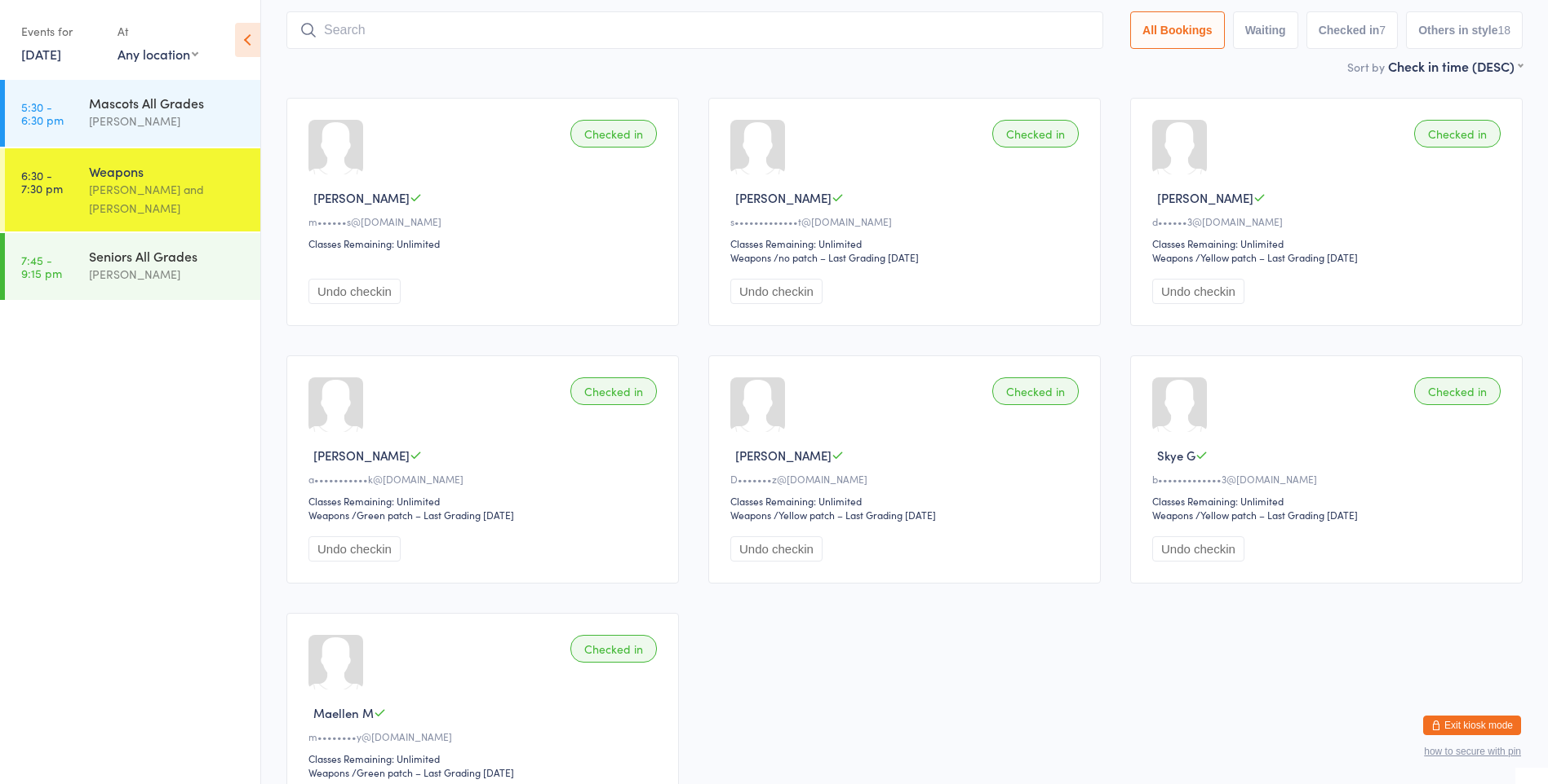
click at [413, 25] on input "search" at bounding box center [695, 30] width 817 height 37
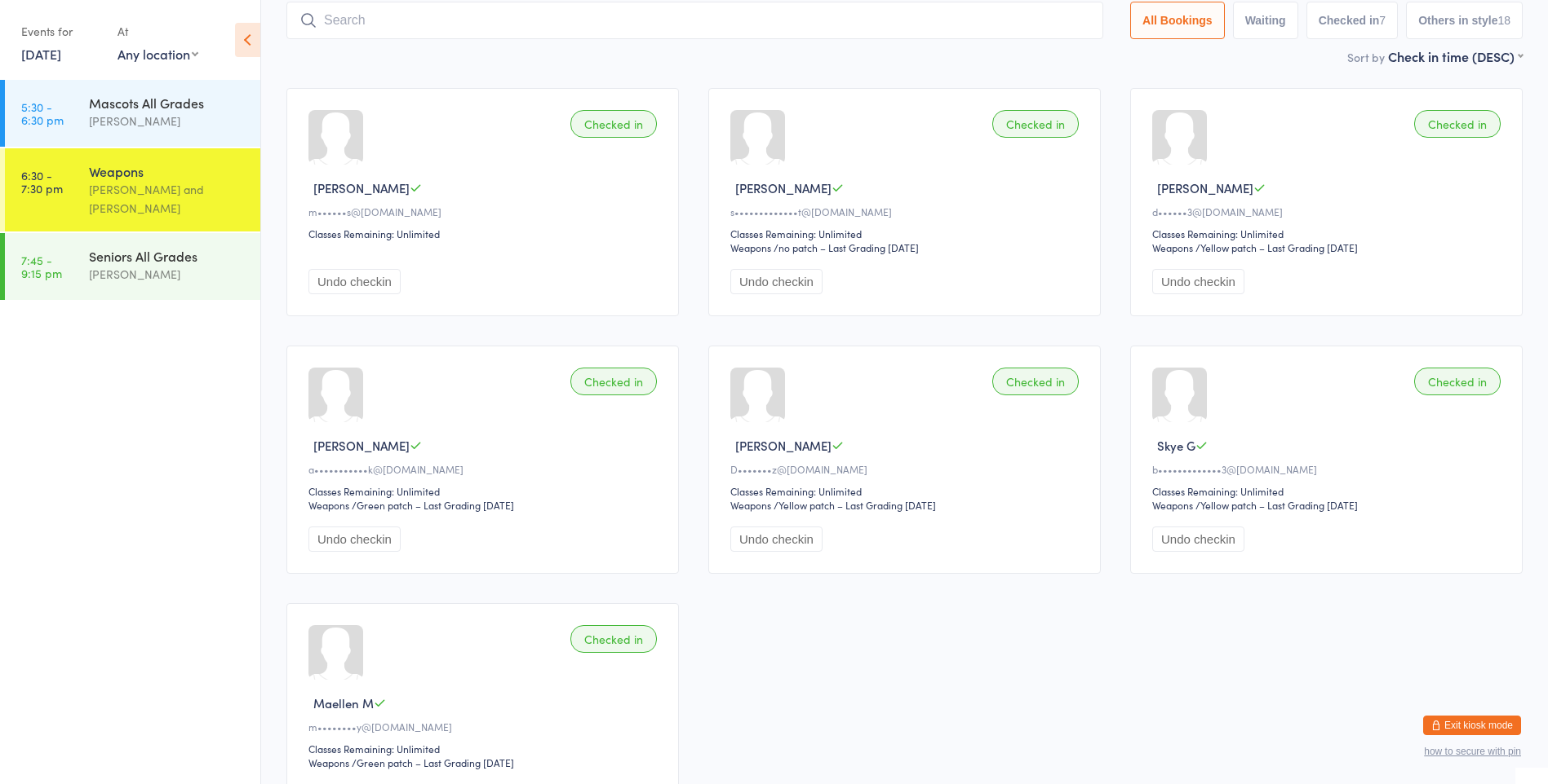
scroll to position [108, 0]
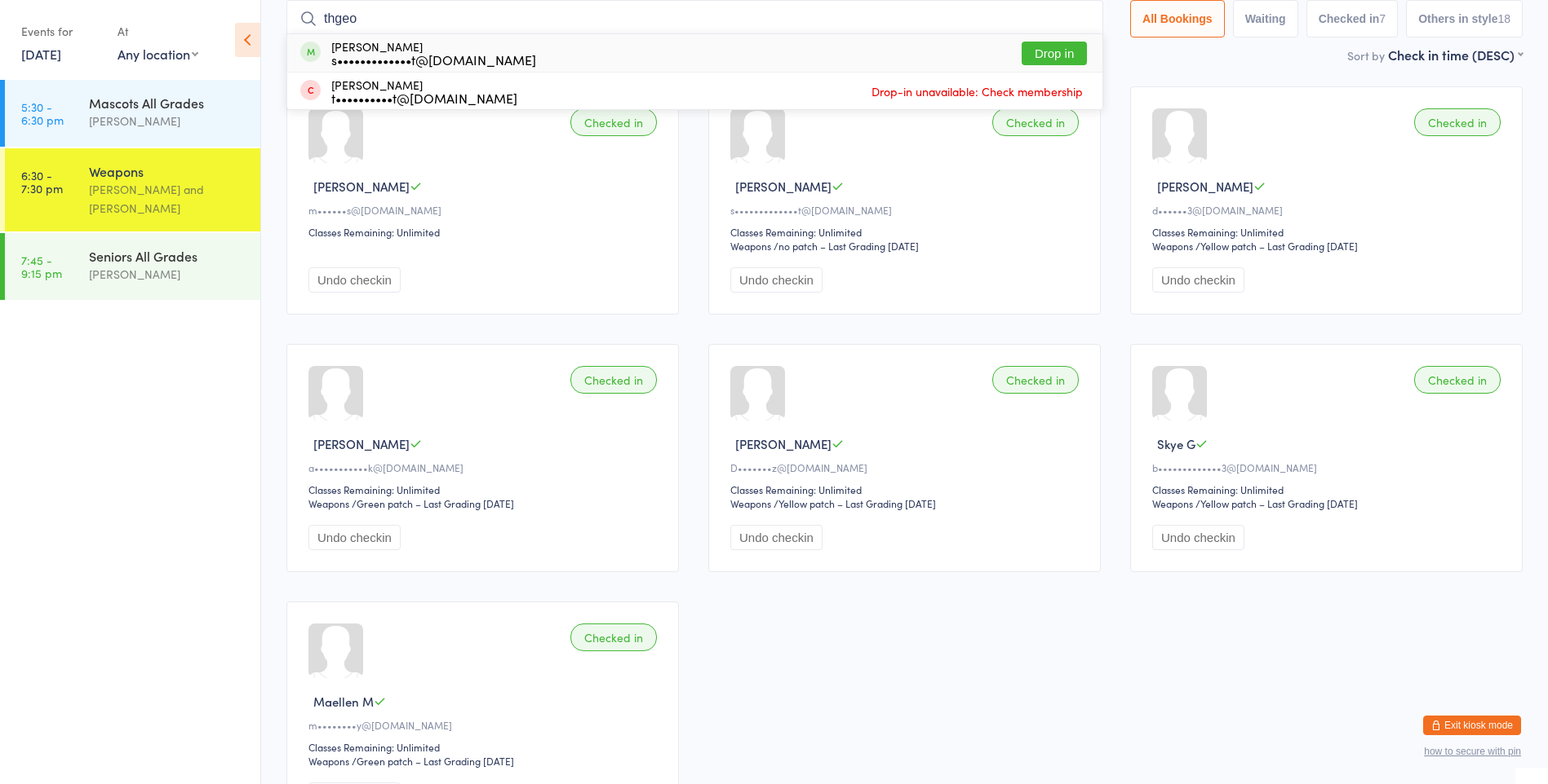
type input "thgeo"
click at [1056, 47] on button "Drop in" at bounding box center [1054, 53] width 65 height 24
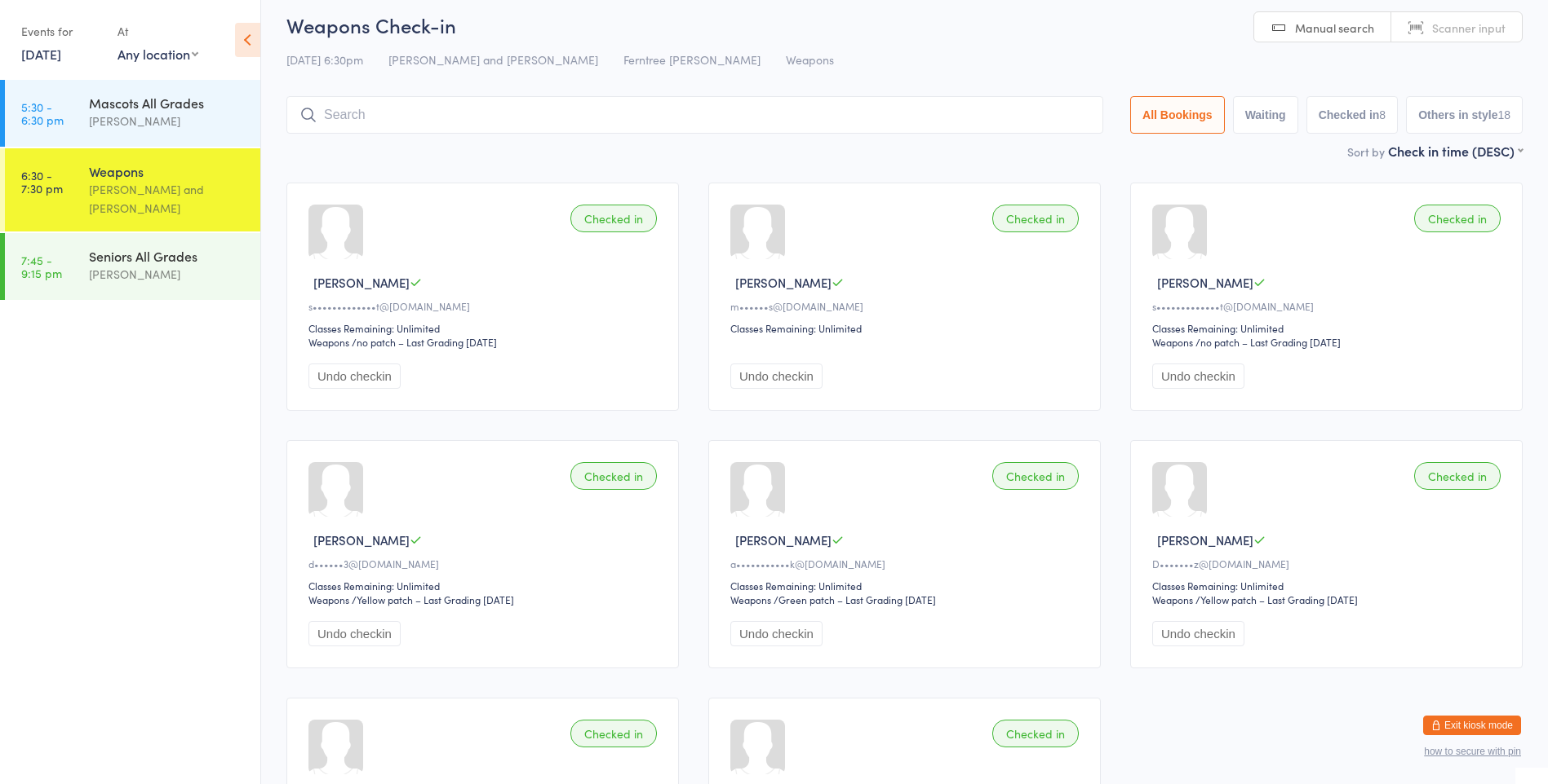
scroll to position [0, 0]
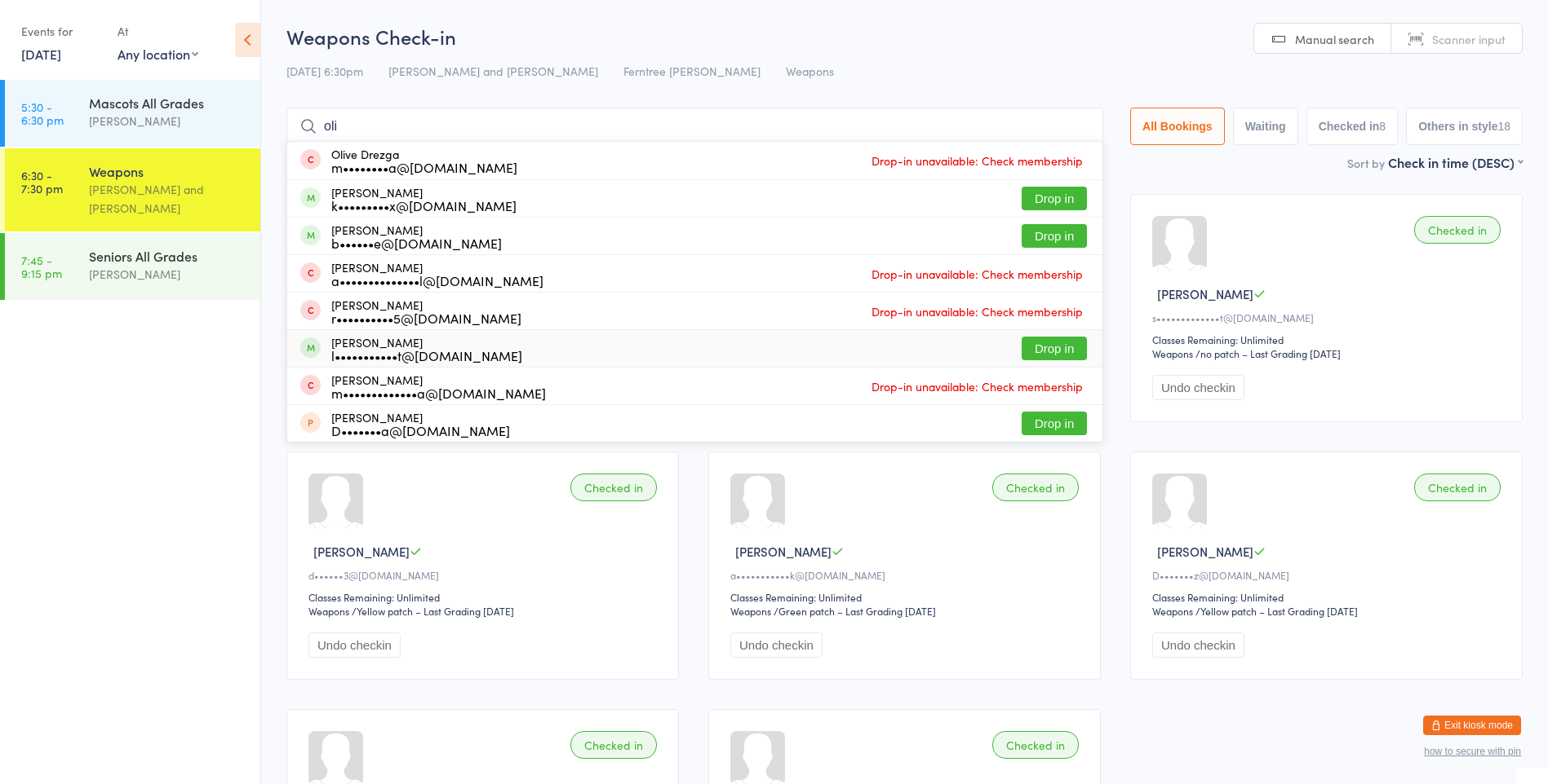
type input "oli"
click at [402, 356] on div "l•••••••••••t@[DOMAIN_NAME]" at bounding box center [427, 356] width 191 height 13
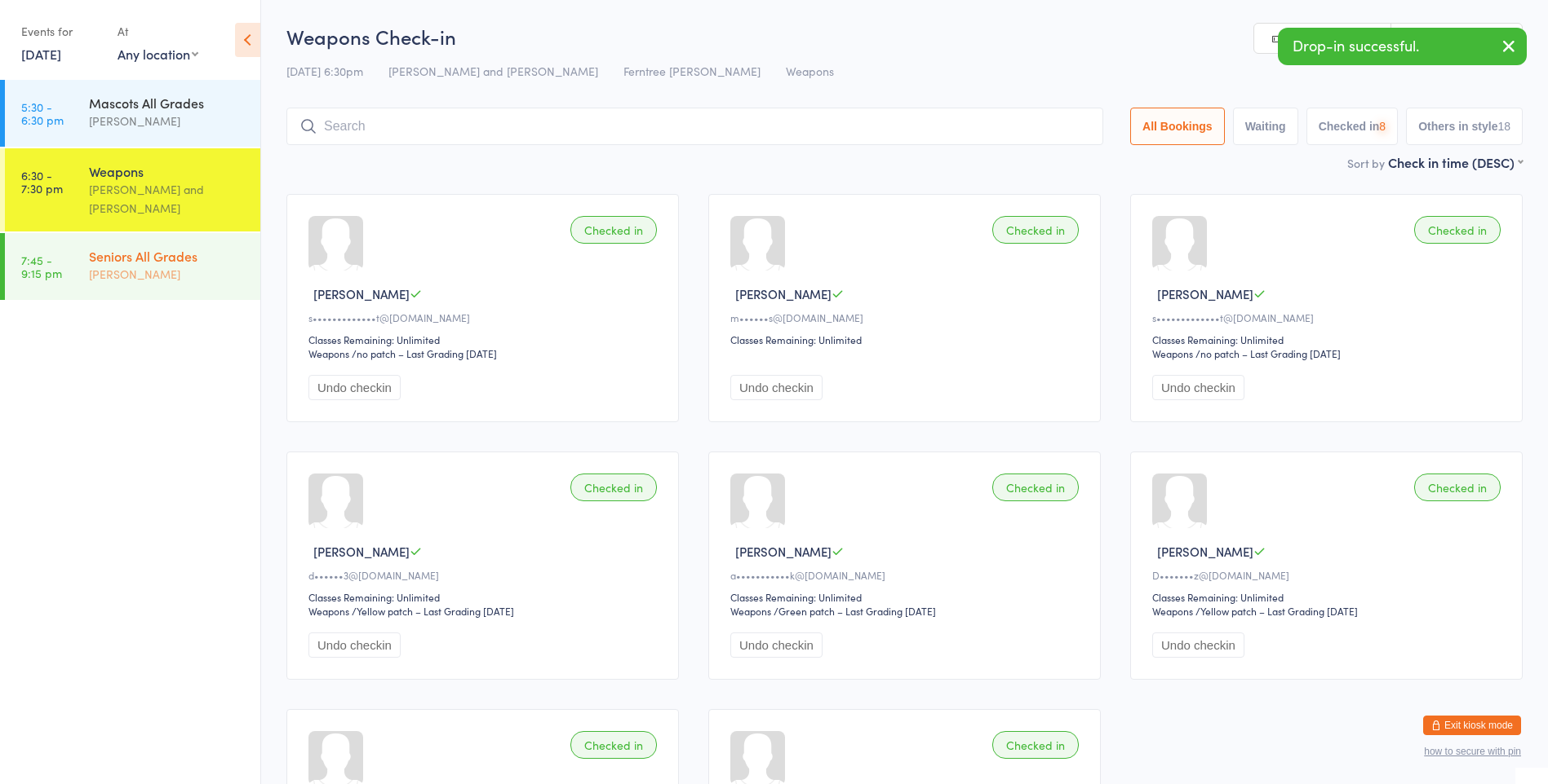
click at [181, 267] on div "[PERSON_NAME]" at bounding box center [167, 275] width 157 height 19
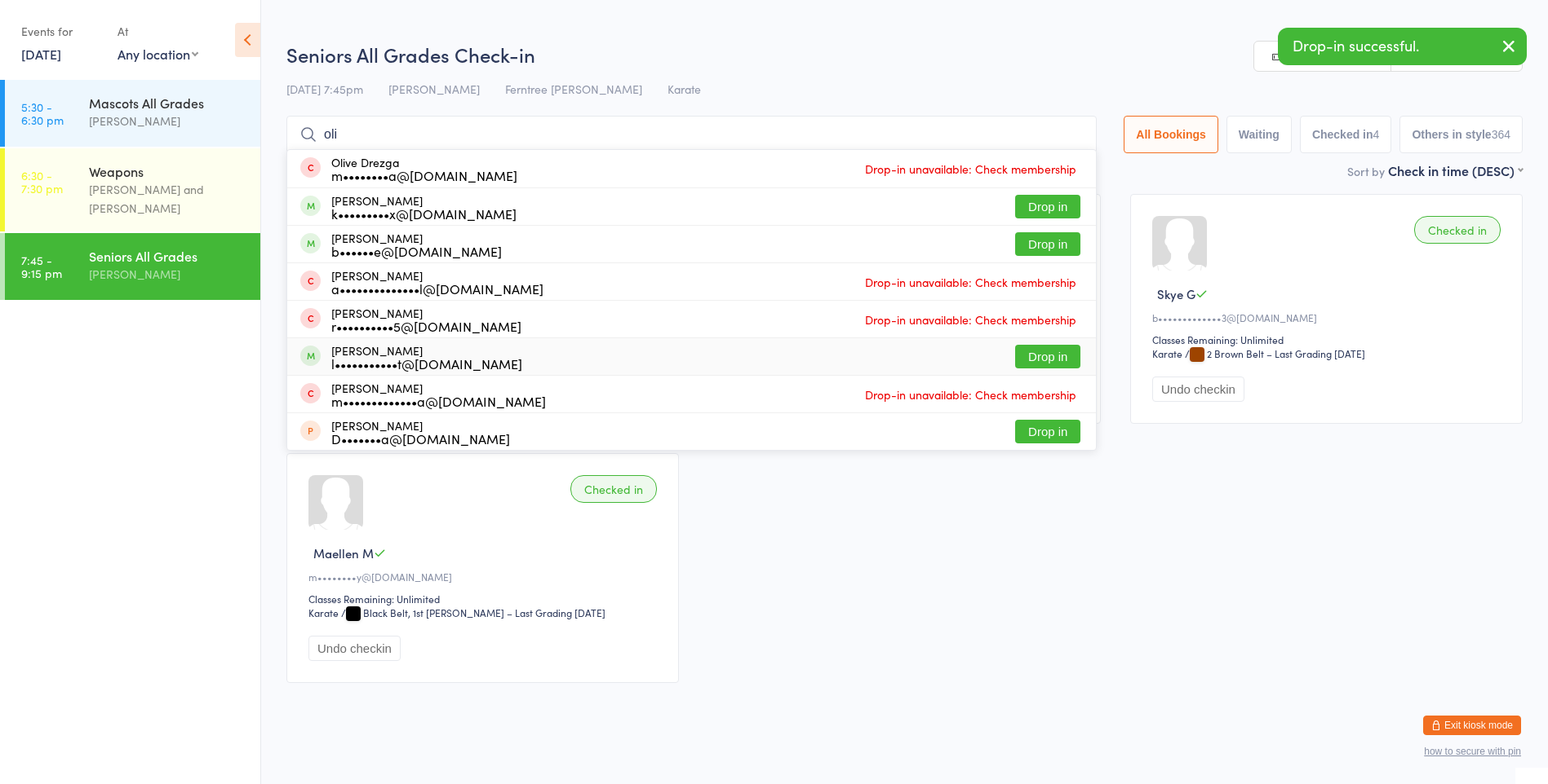
type input "oli"
click at [402, 345] on div "[PERSON_NAME] l•••••••••••t@[DOMAIN_NAME]" at bounding box center [427, 357] width 191 height 26
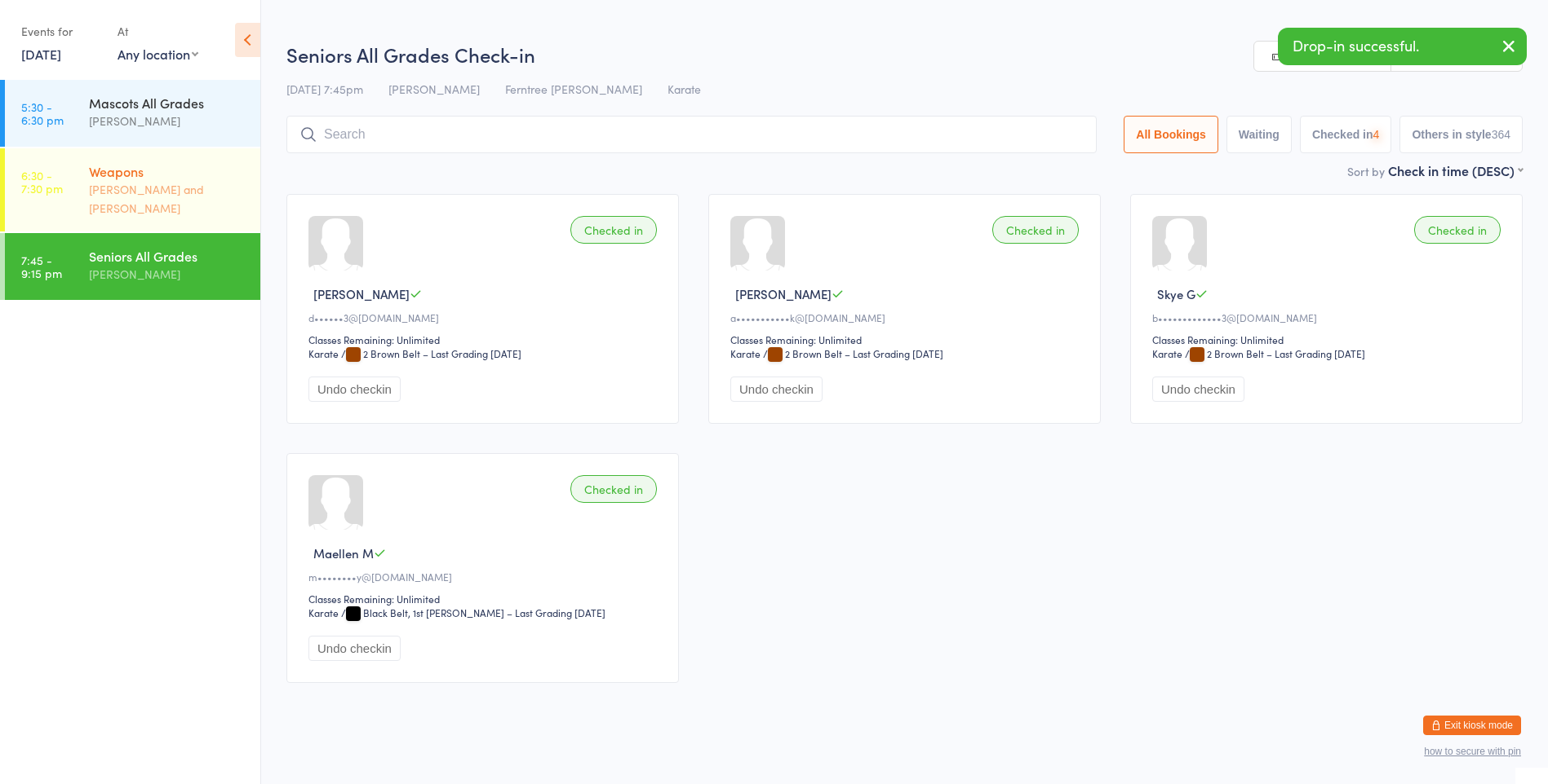
click at [194, 192] on div "[PERSON_NAME] and [PERSON_NAME]" at bounding box center [167, 198] width 157 height 37
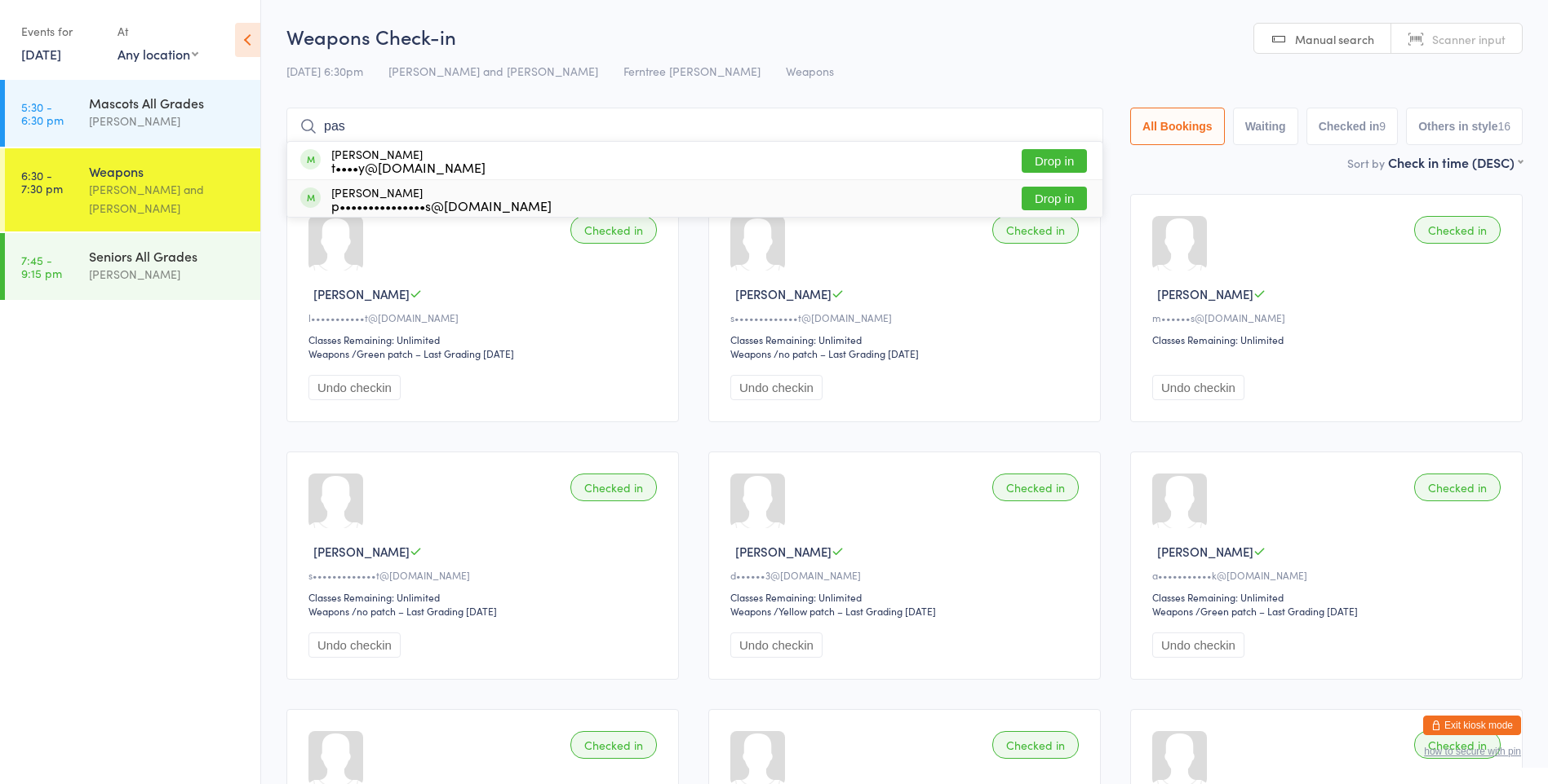
type input "pas"
click at [387, 207] on div "p•••••••••••••••s@[DOMAIN_NAME]" at bounding box center [441, 206] width 220 height 13
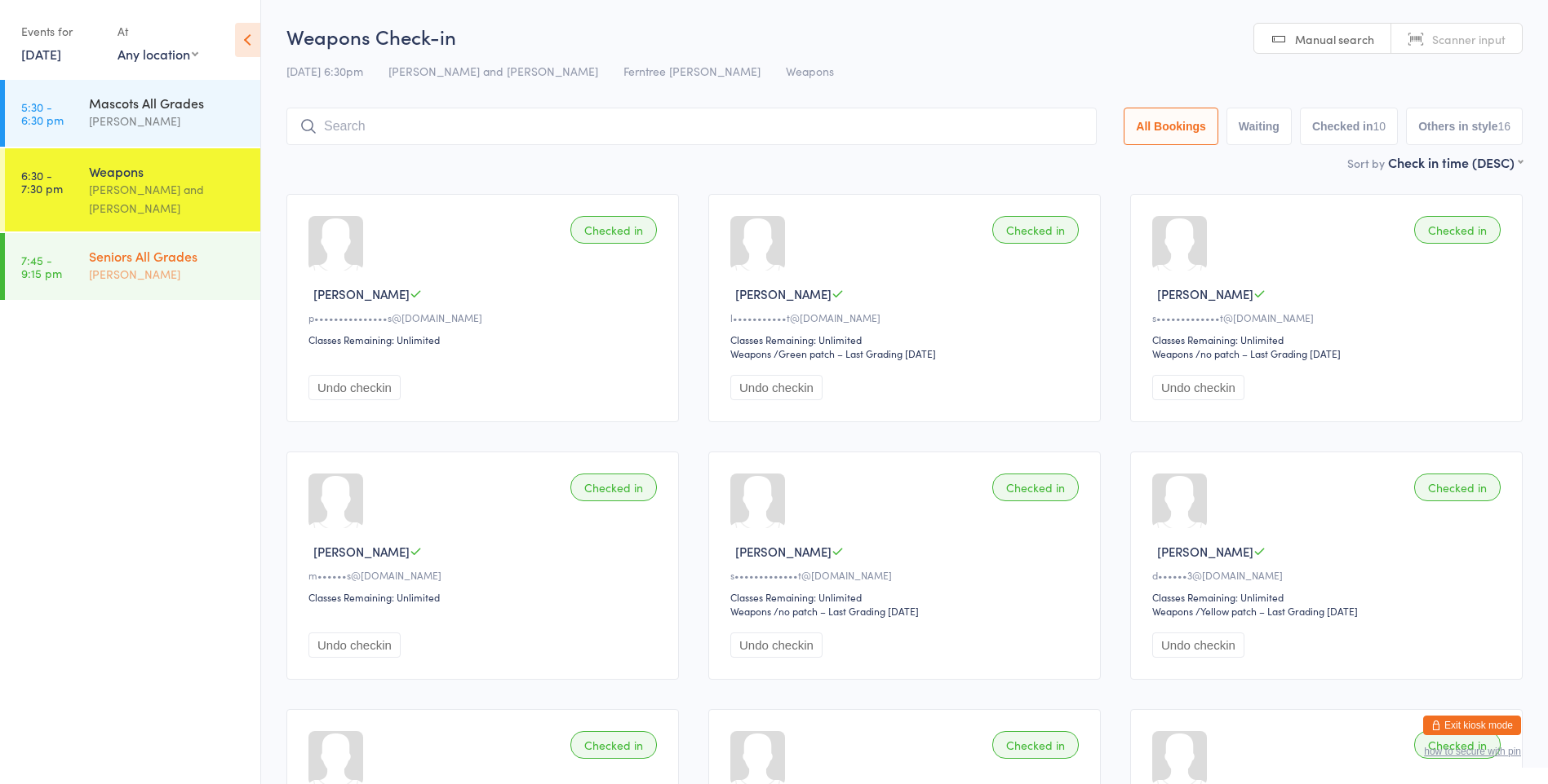
click at [163, 265] on div "[PERSON_NAME]" at bounding box center [167, 275] width 157 height 19
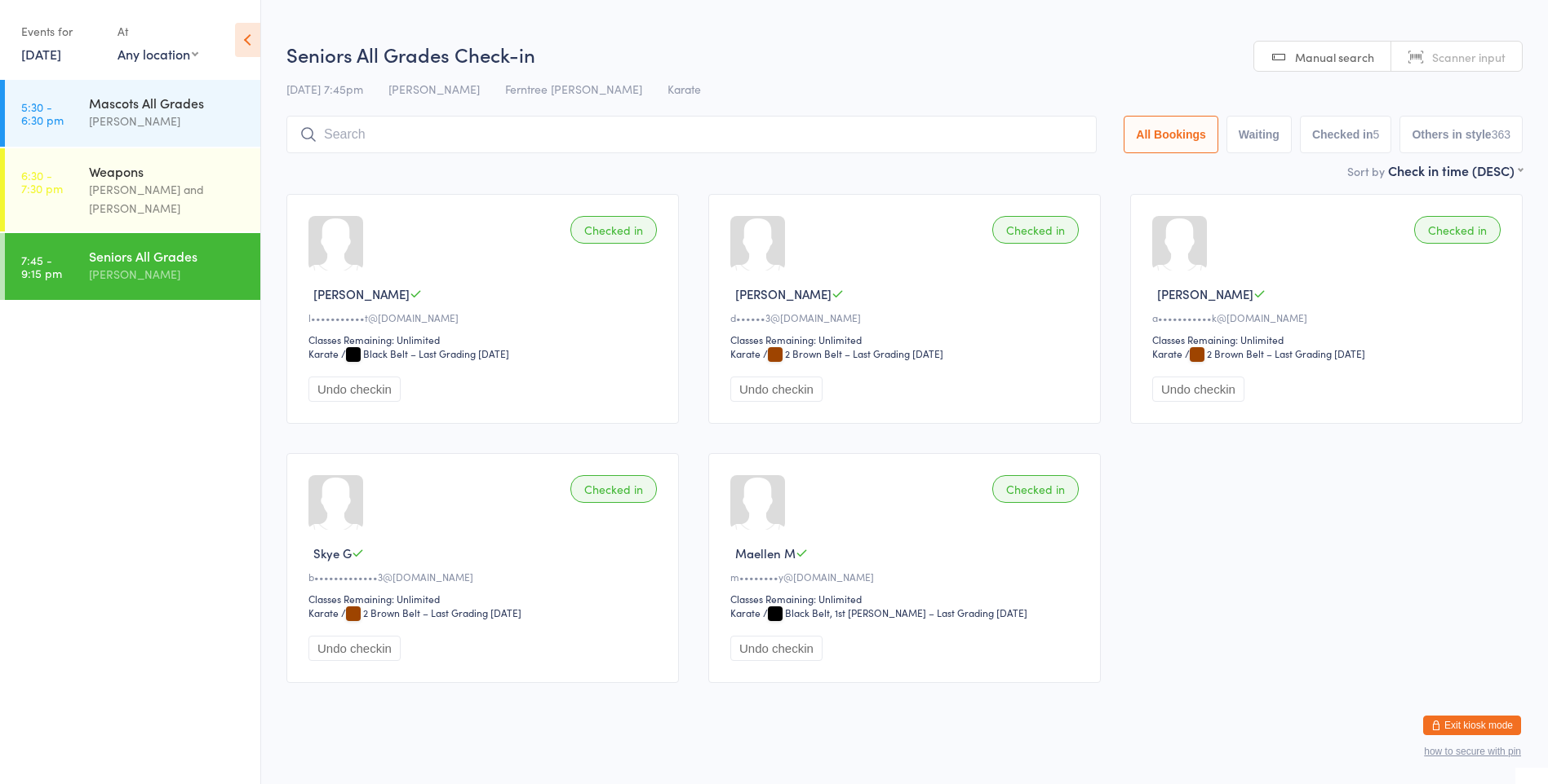
click at [335, 132] on input "search" at bounding box center [691, 134] width 810 height 37
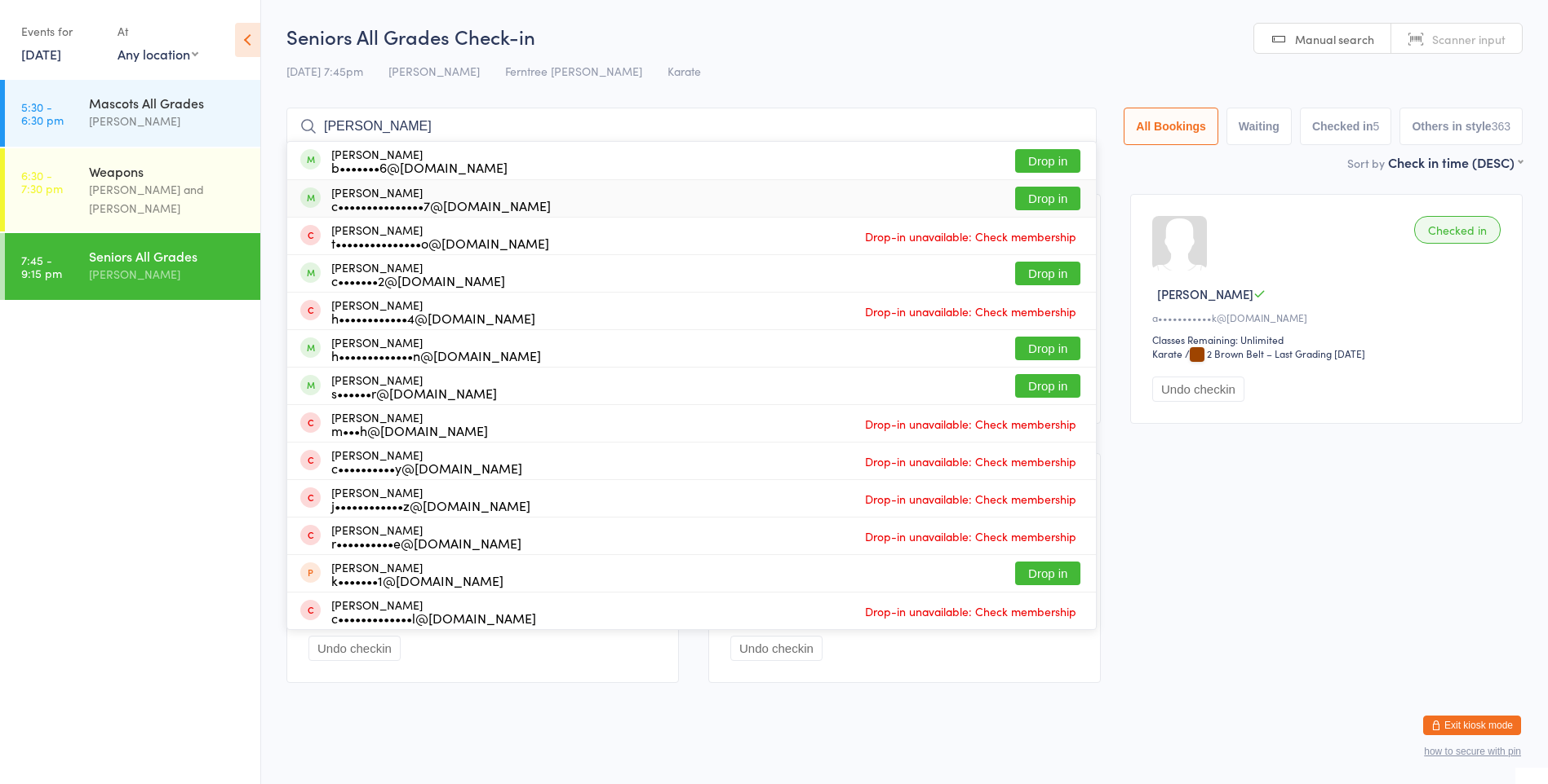
type input "[PERSON_NAME]"
click at [1026, 194] on button "Drop in" at bounding box center [1047, 198] width 65 height 24
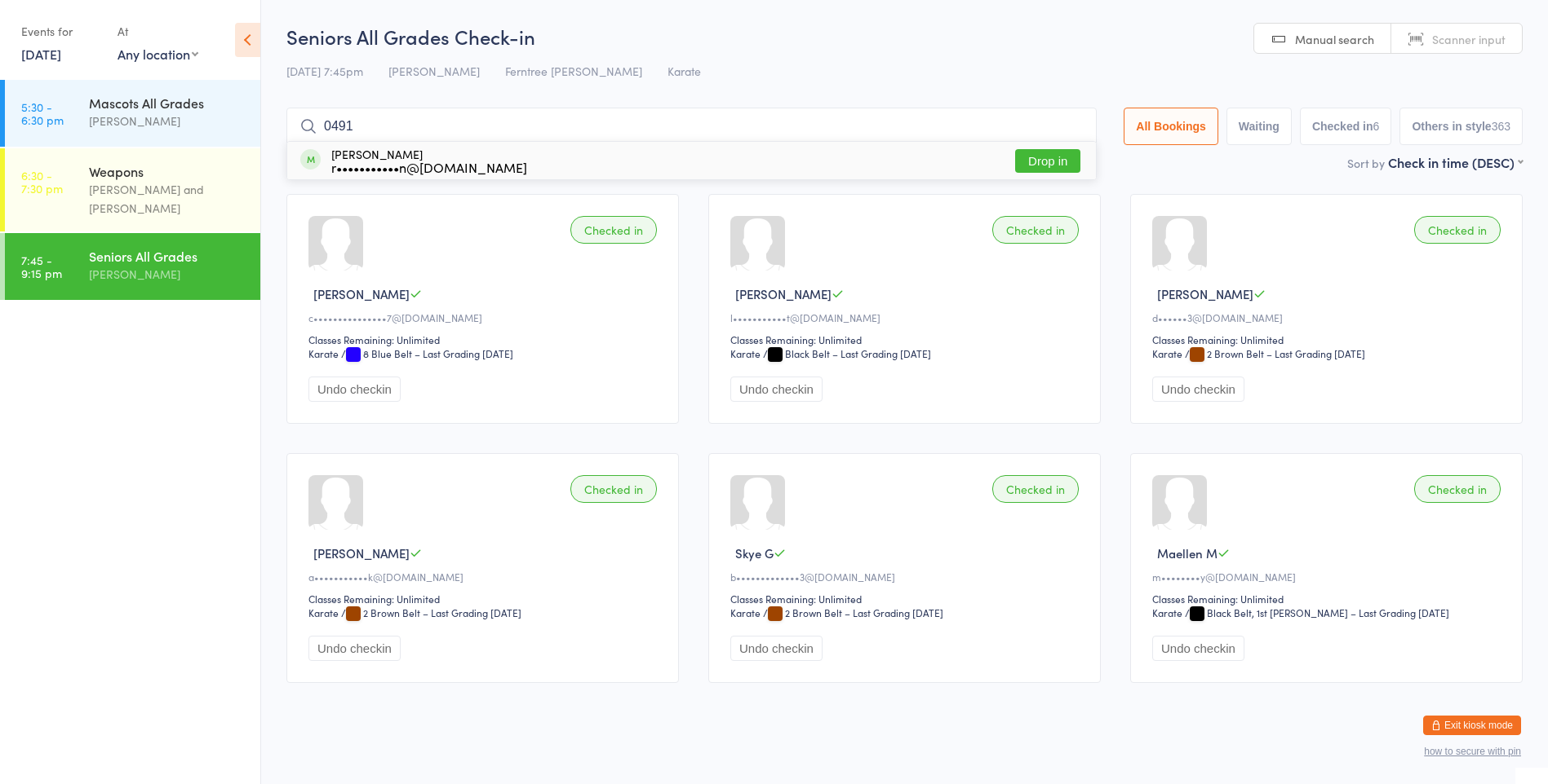
type input "0491"
click at [334, 168] on div "r•••••••••••n@[DOMAIN_NAME]" at bounding box center [429, 167] width 196 height 13
click at [334, 168] on div "Sort by Check in time (DESC) First name (ASC) First name (DESC) Last name (ASC)…" at bounding box center [904, 162] width 1236 height 18
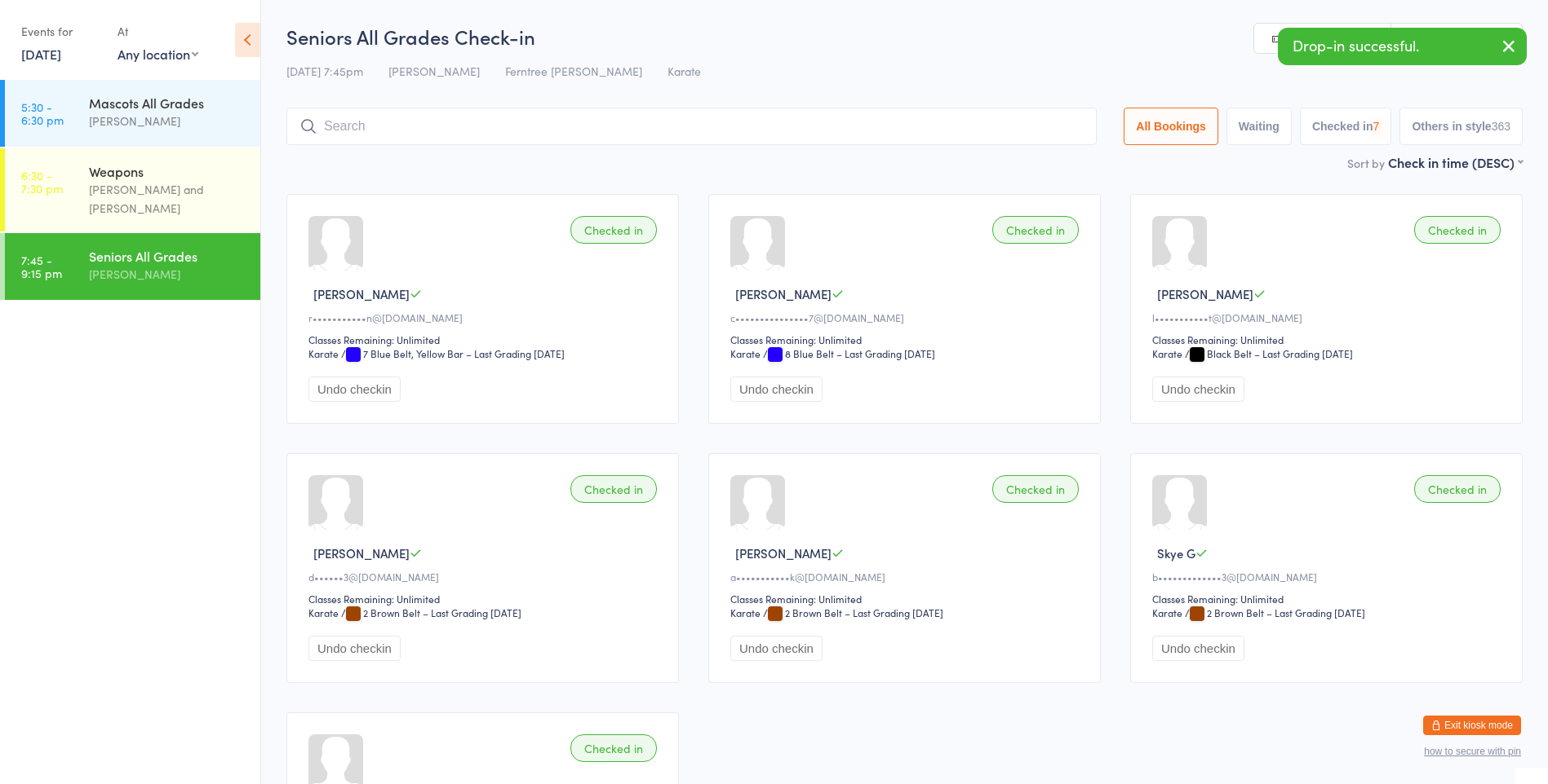
drag, startPoint x: 334, startPoint y: 168, endPoint x: 329, endPoint y: 184, distance: 16.8
click at [329, 184] on div "Checked in [PERSON_NAME] P r•••••••••••n@[DOMAIN_NAME] Classes Remaining: Unlim…" at bounding box center [905, 568] width 1266 height 778
click at [408, 121] on input "search" at bounding box center [691, 126] width 810 height 37
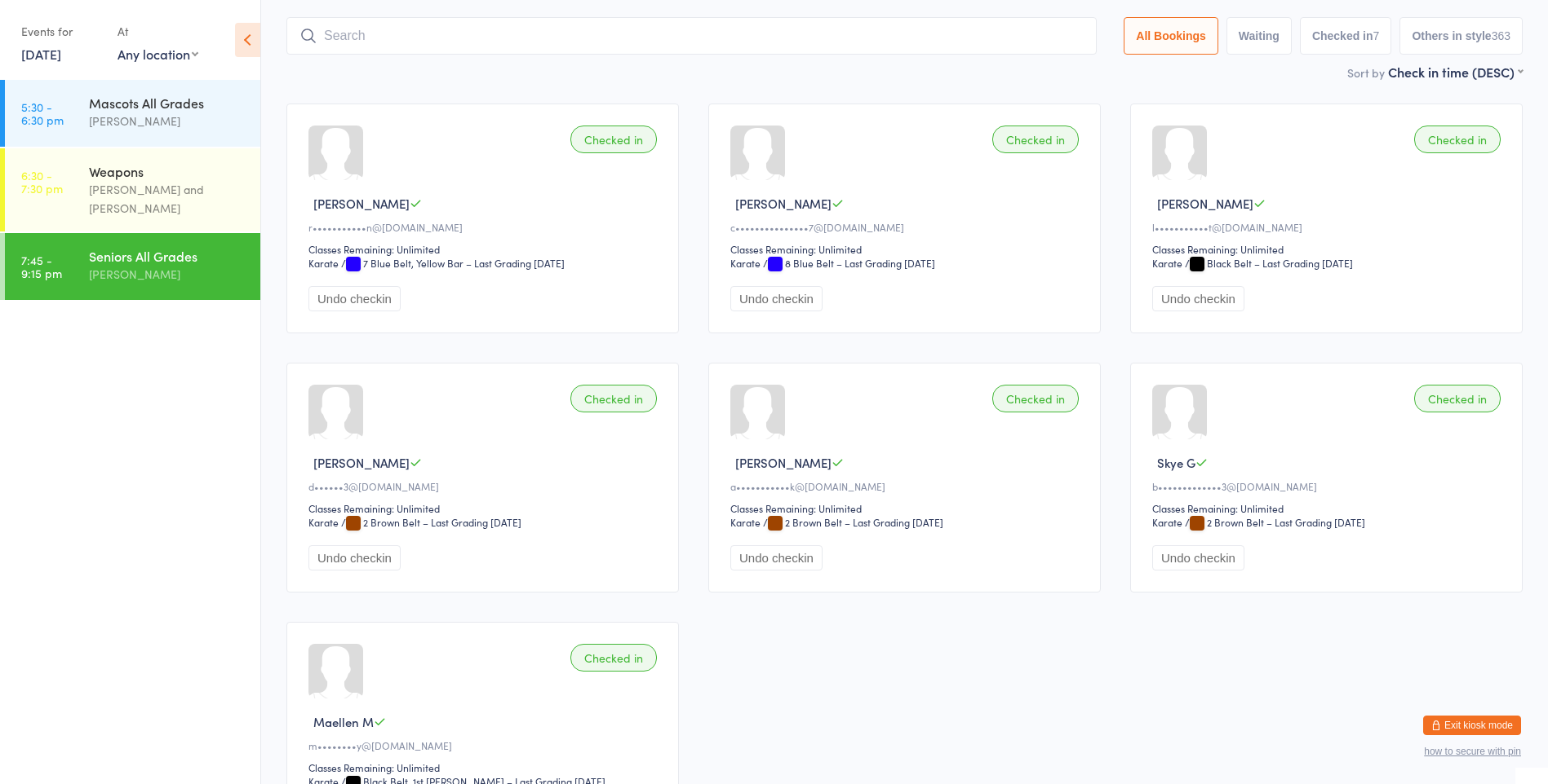
scroll to position [108, 0]
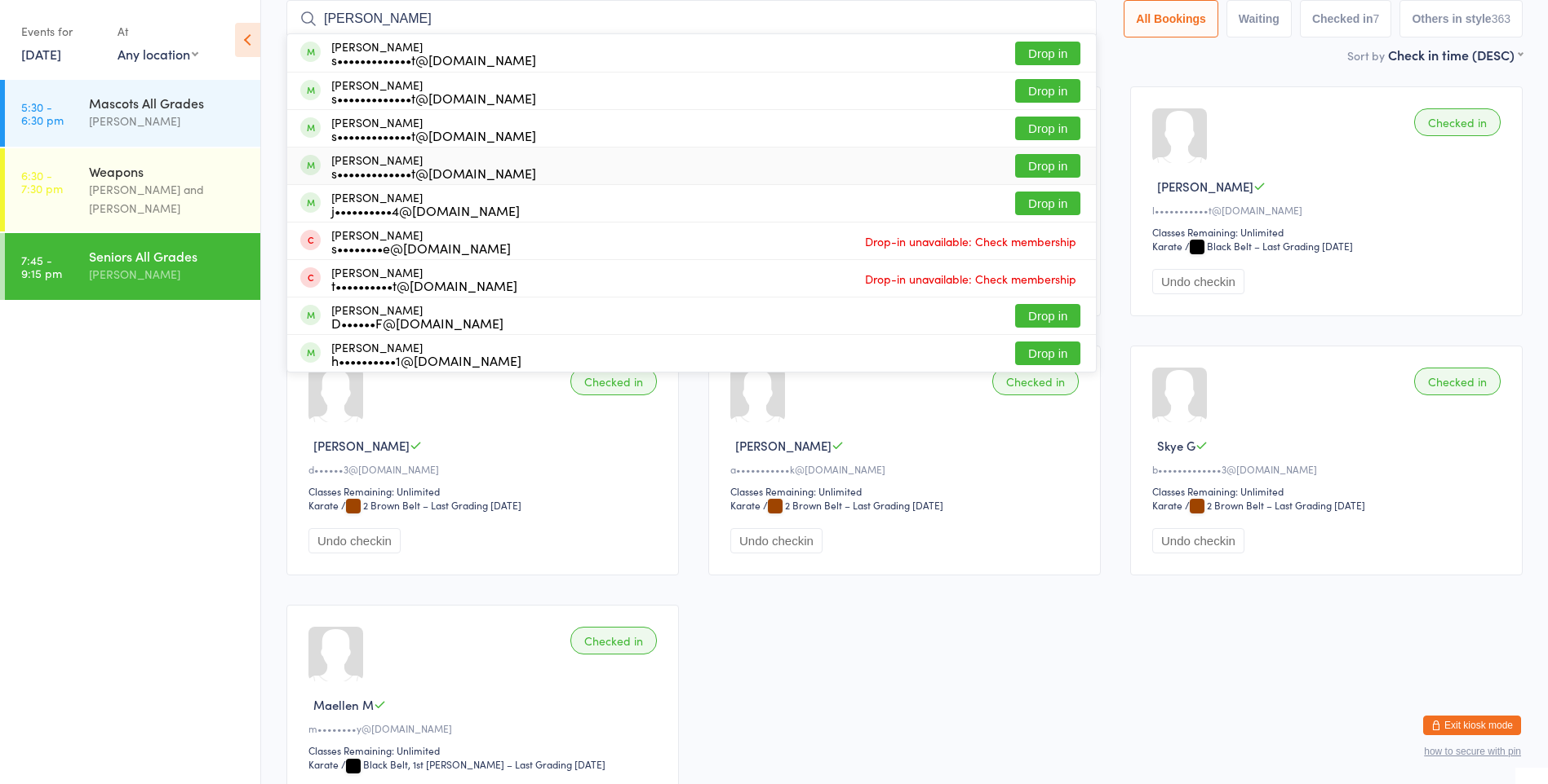
type input "[PERSON_NAME]"
click at [498, 166] on div "[PERSON_NAME] s•••••••••••••t@[DOMAIN_NAME] Drop in" at bounding box center [691, 166] width 808 height 36
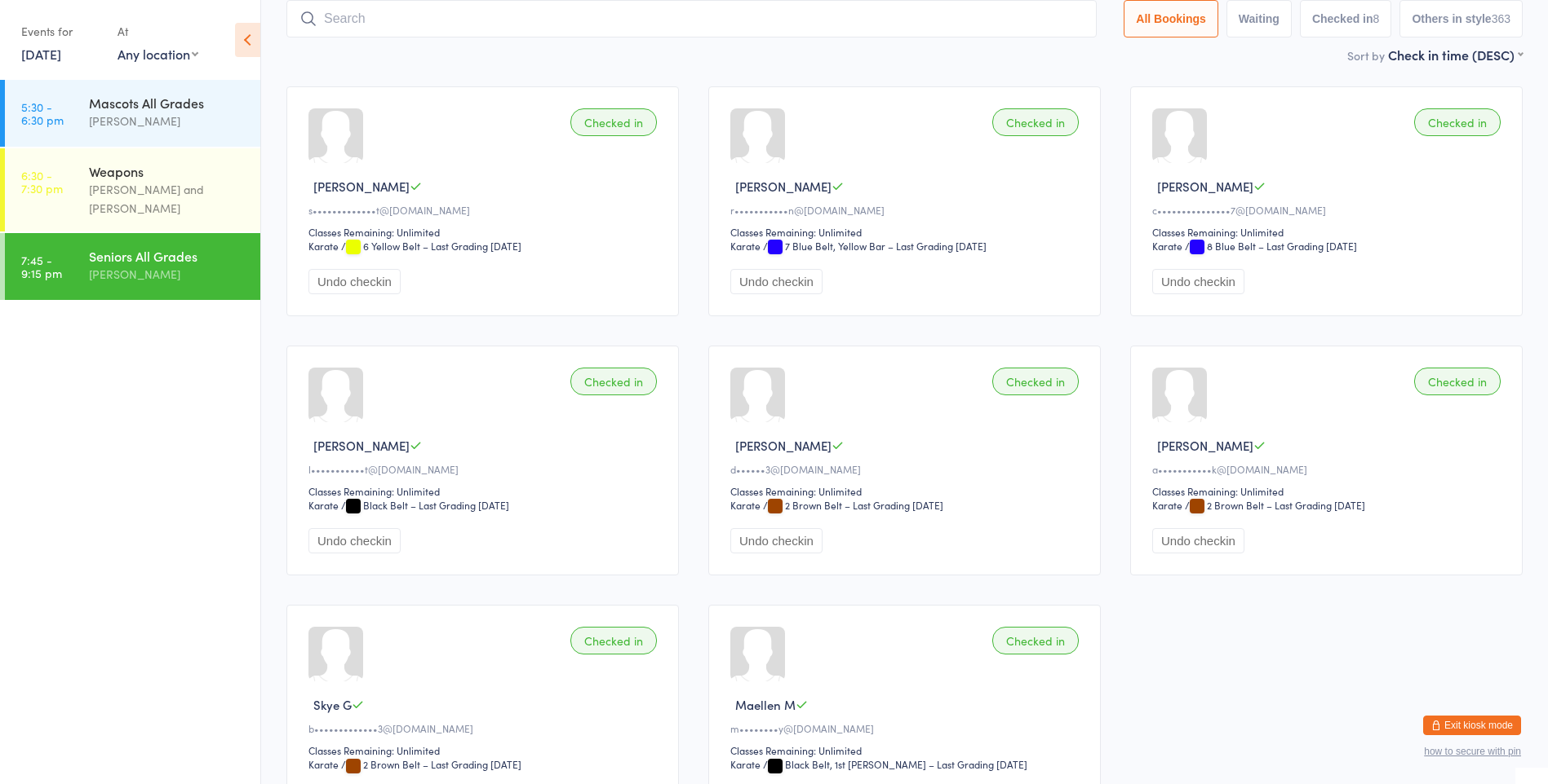
click at [218, 265] on div "[PERSON_NAME]" at bounding box center [167, 275] width 157 height 19
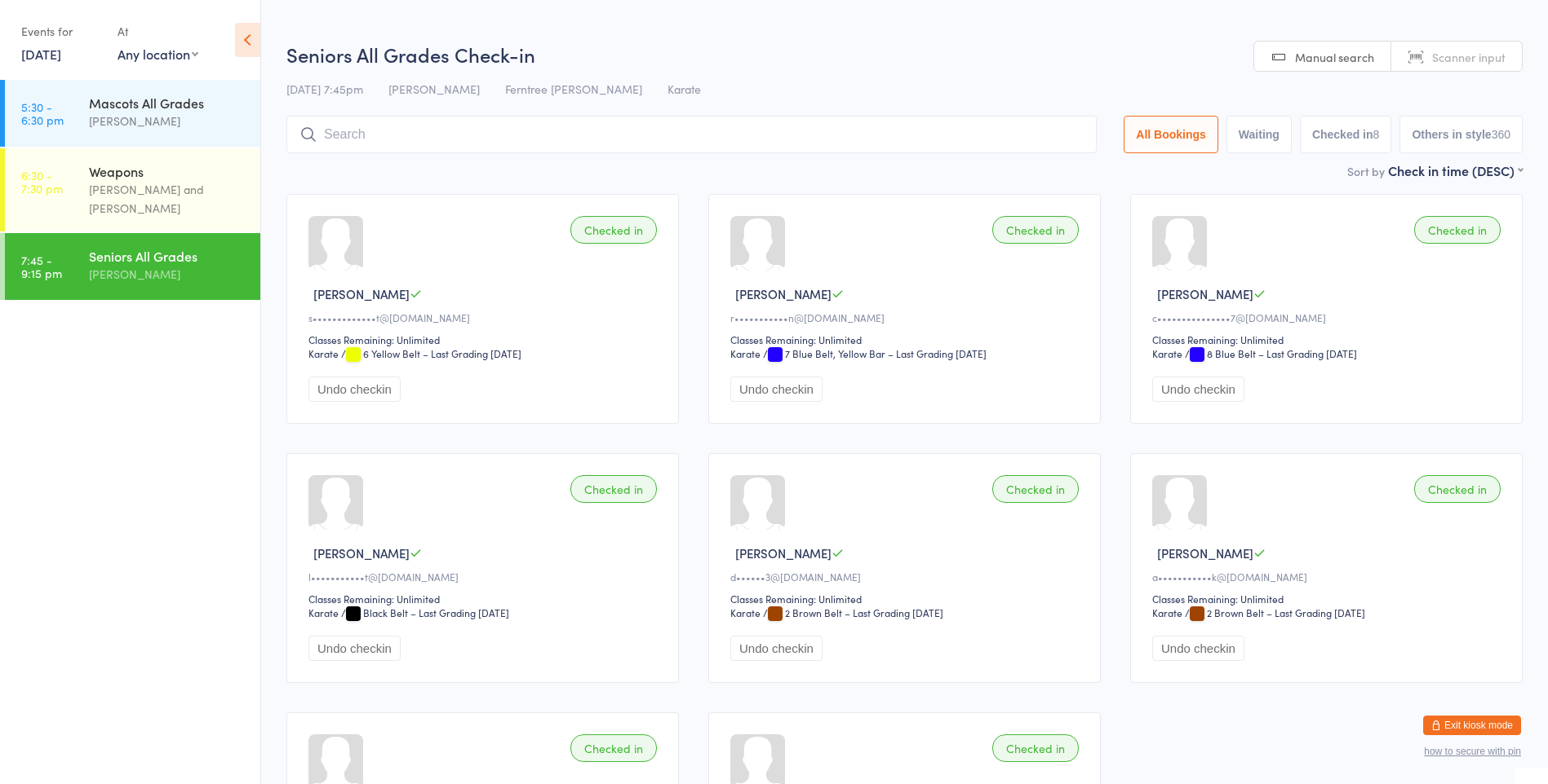
click at [357, 144] on input "search" at bounding box center [691, 134] width 810 height 37
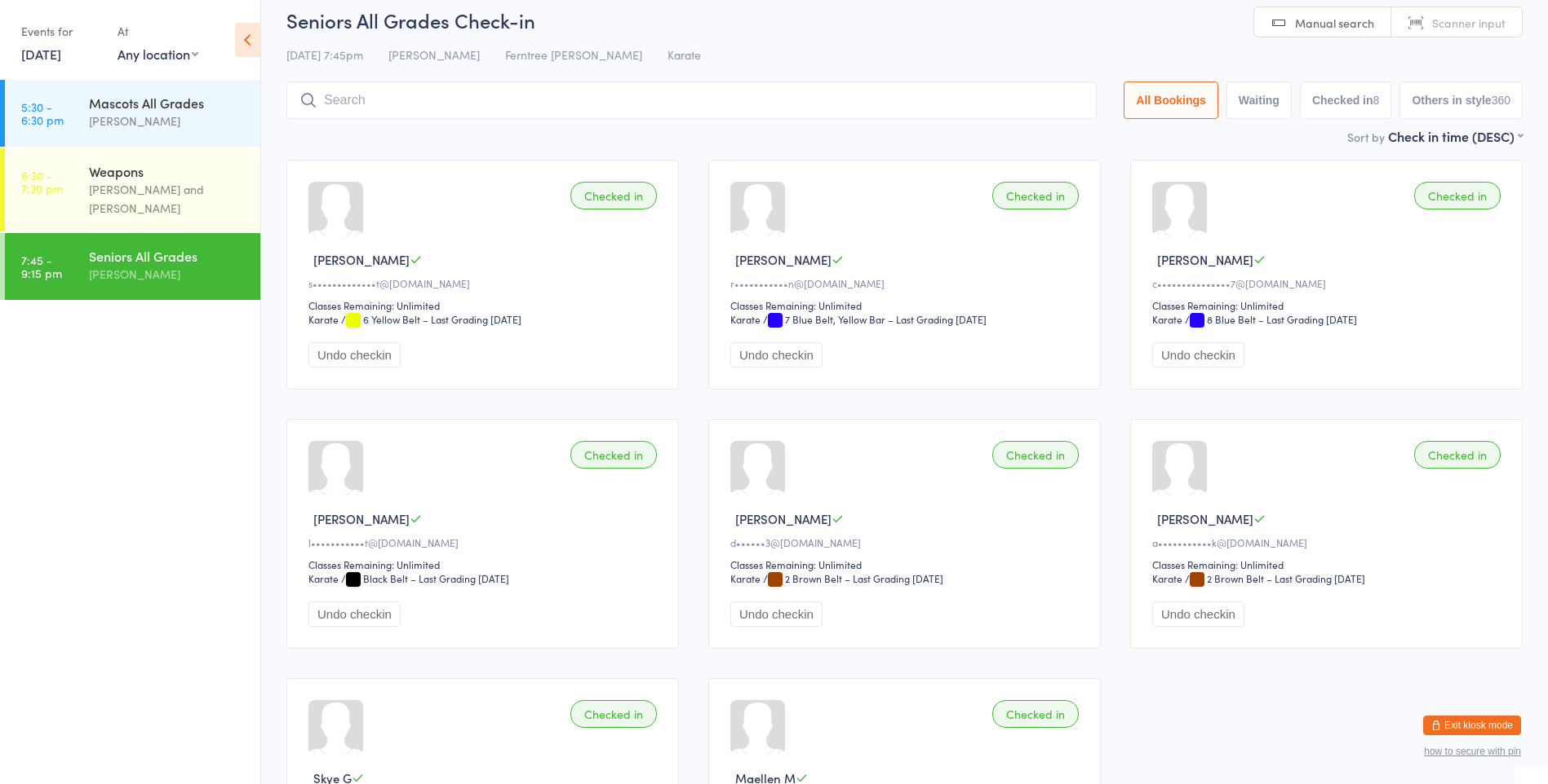
scroll to position [115, 0]
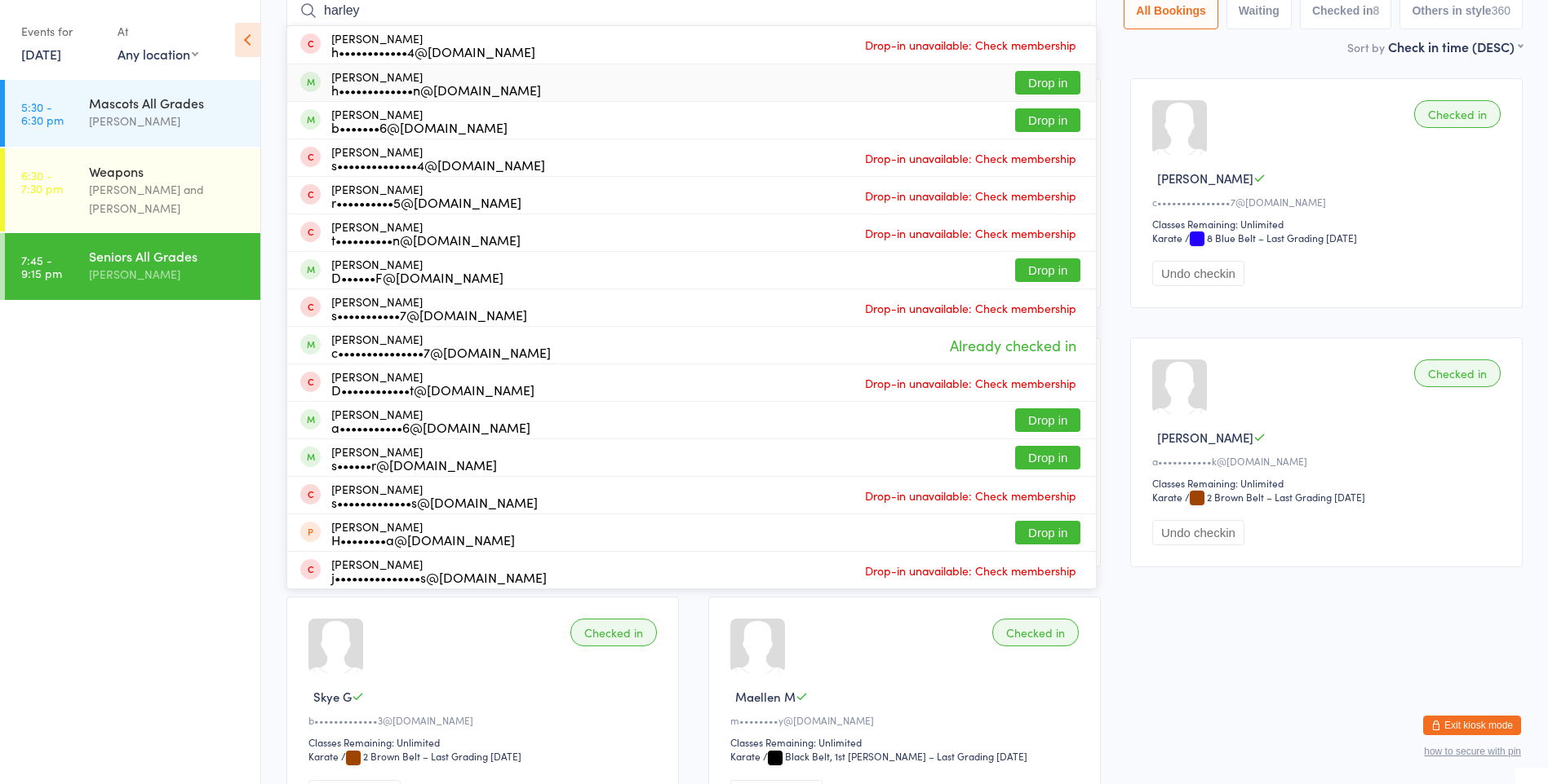
type input "harley"
click at [1026, 89] on button "Drop in" at bounding box center [1047, 82] width 65 height 24
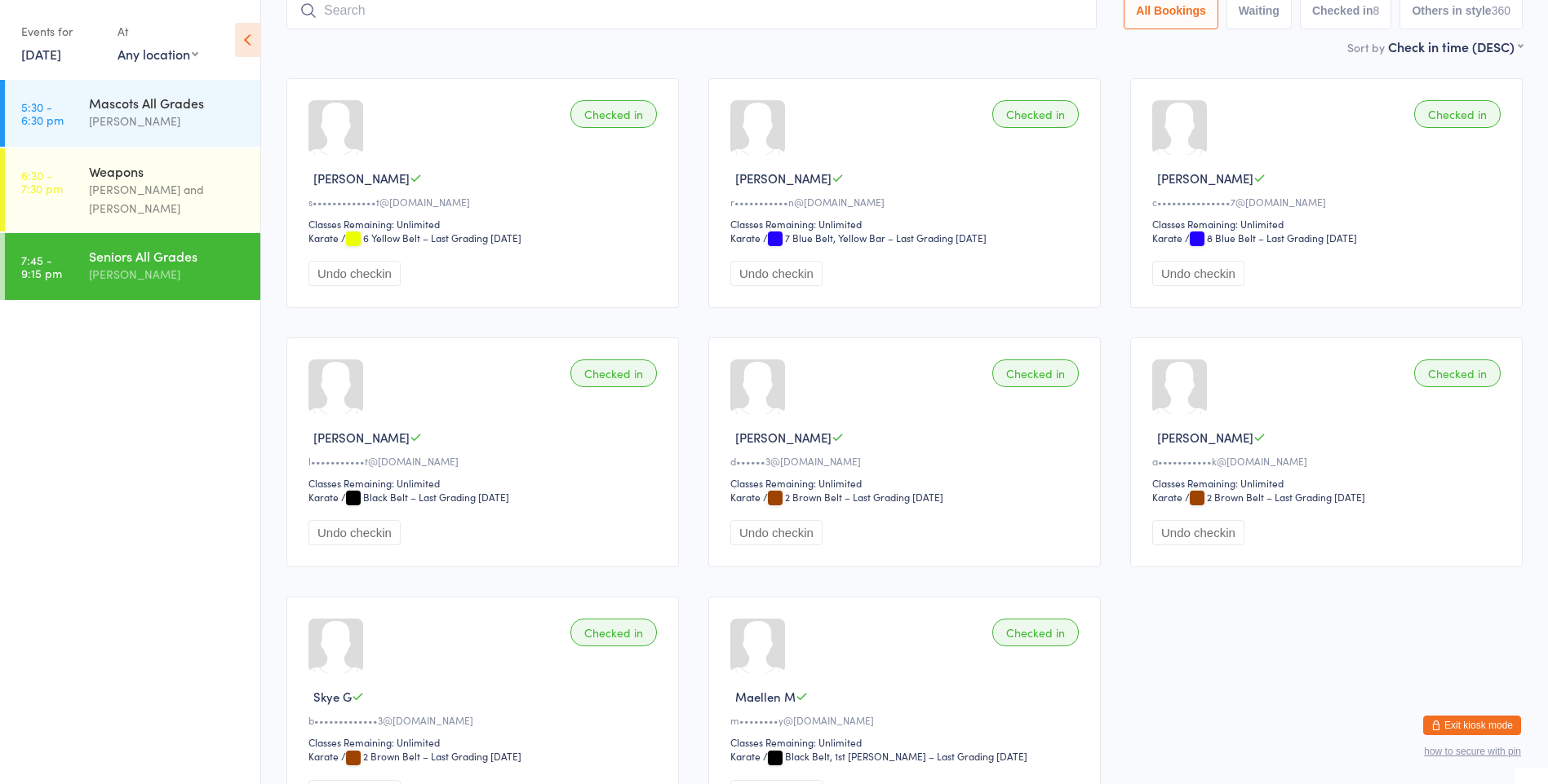
scroll to position [108, 0]
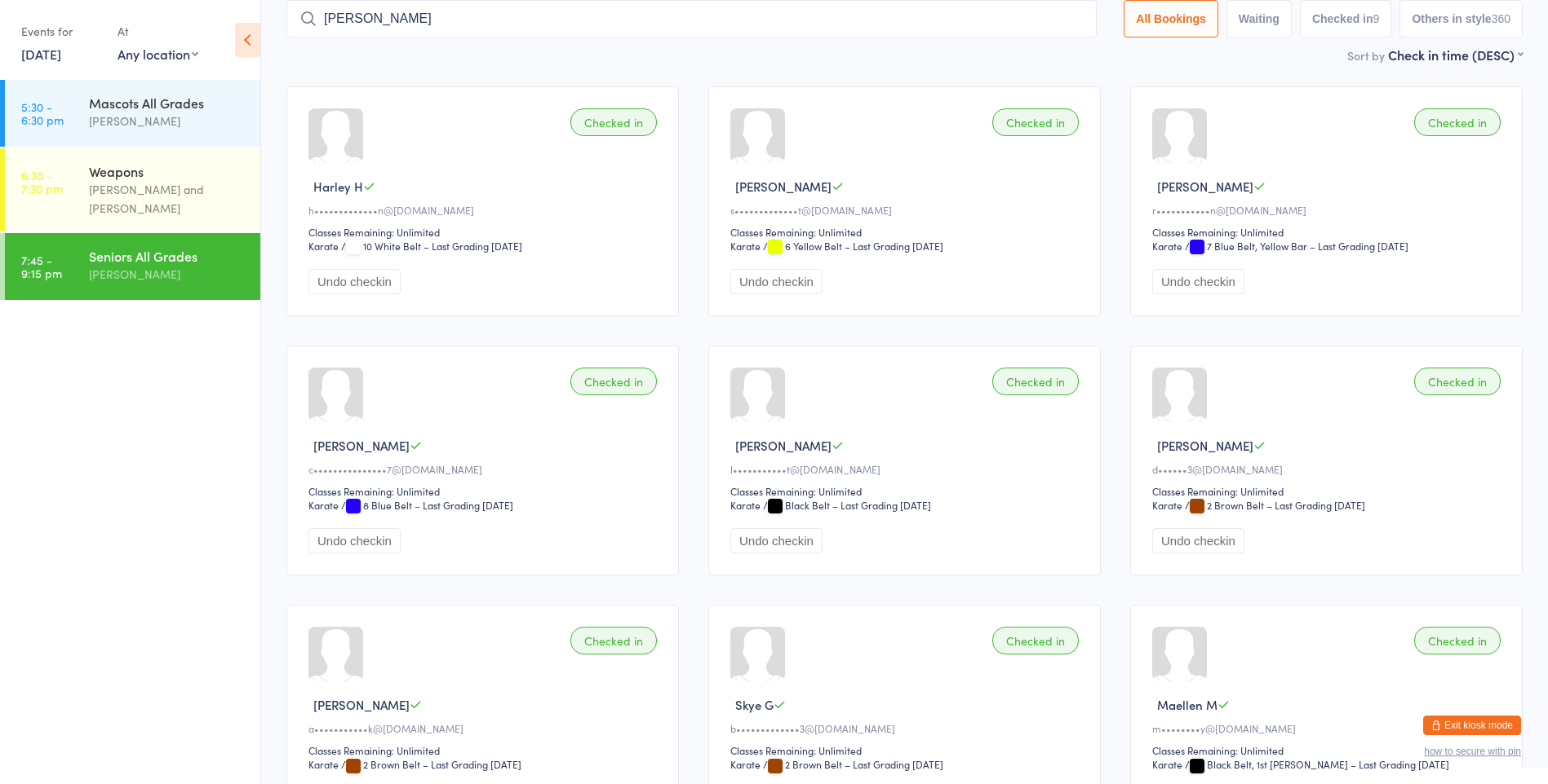
type input "[PERSON_NAME]"
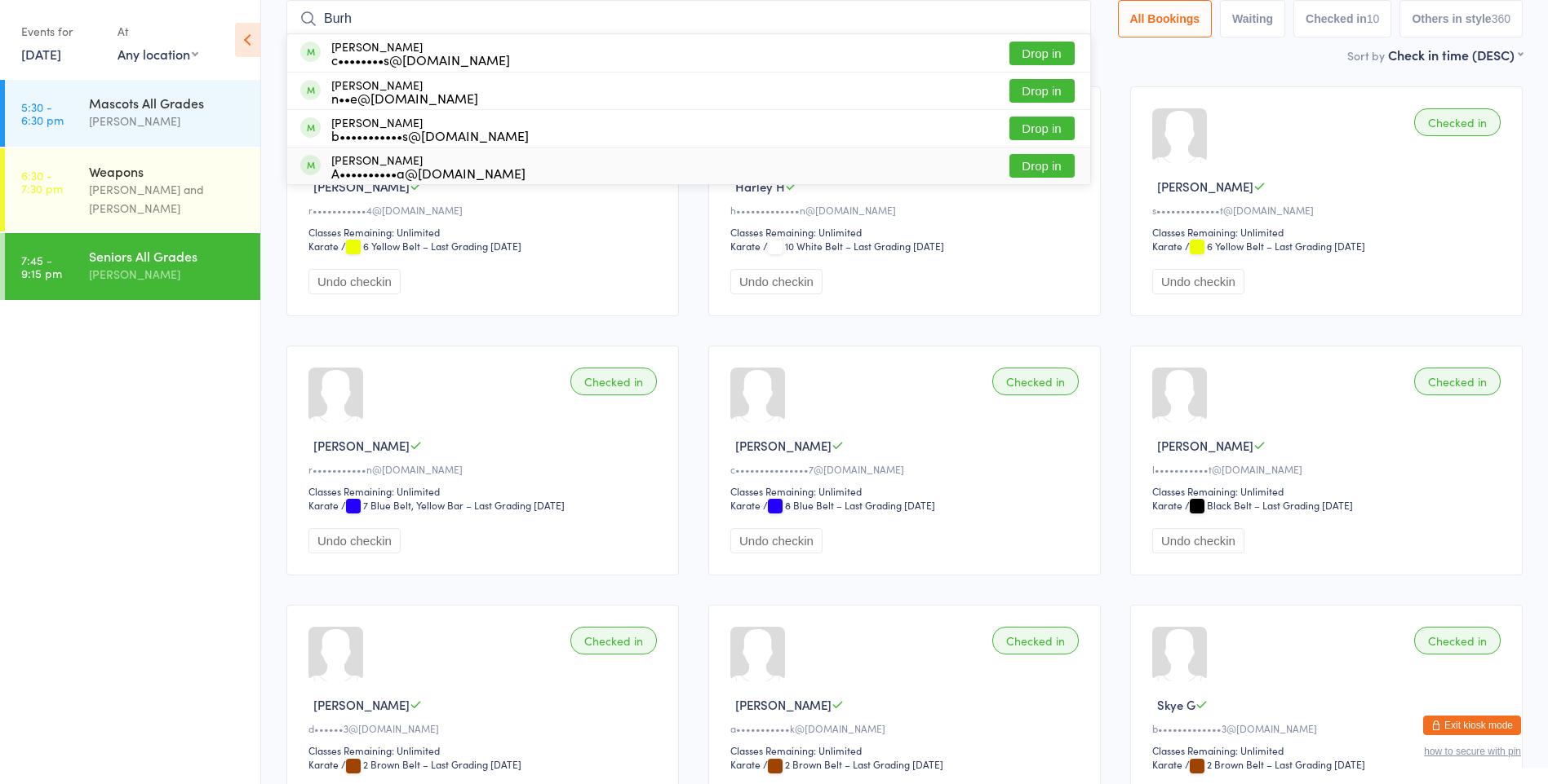
type input "Burh"
click at [1059, 167] on button "Drop in" at bounding box center [1041, 166] width 65 height 24
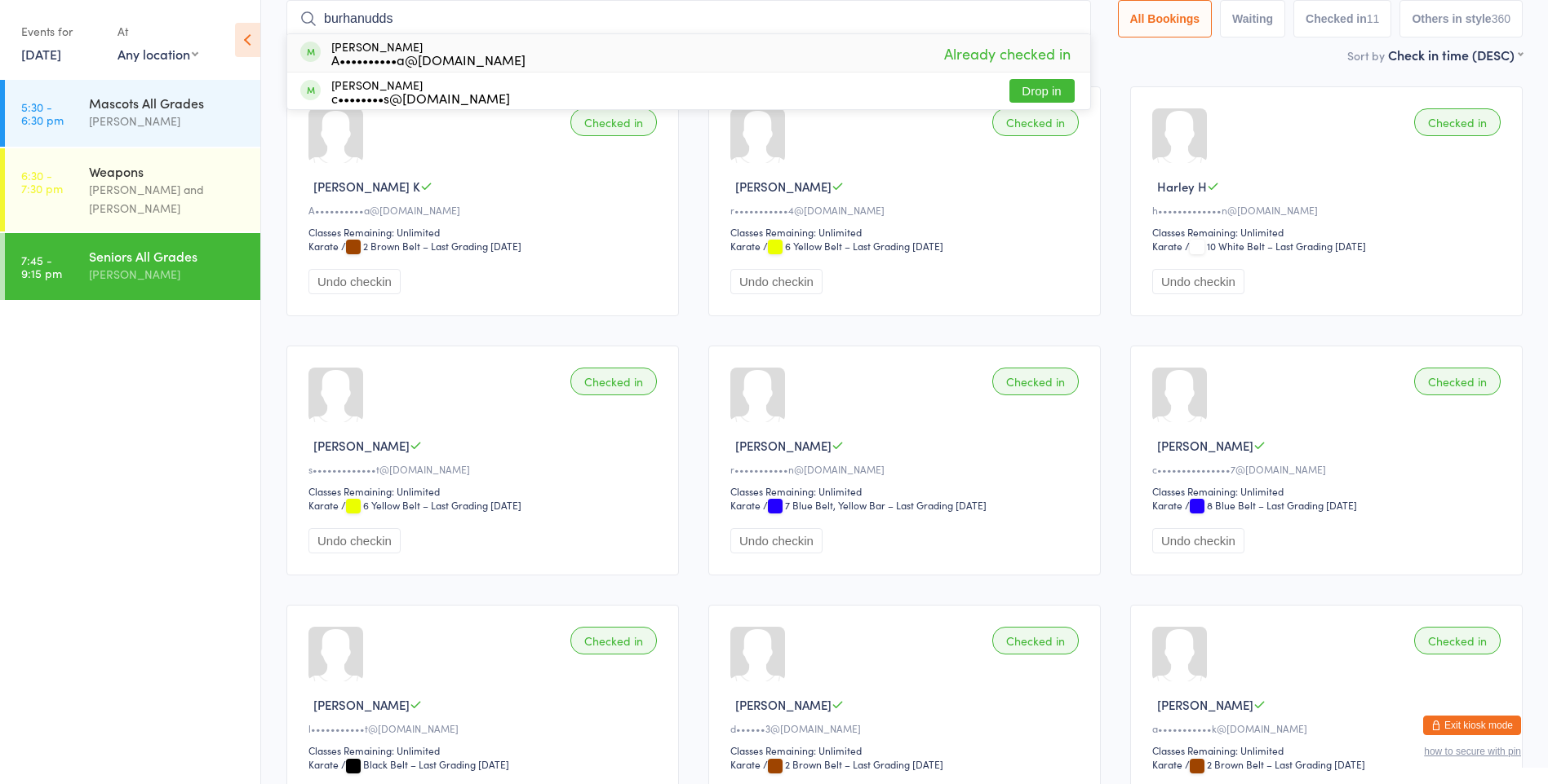
type input "burhanudds"
click at [473, 63] on div "A••••••••••a@[DOMAIN_NAME]" at bounding box center [428, 60] width 194 height 13
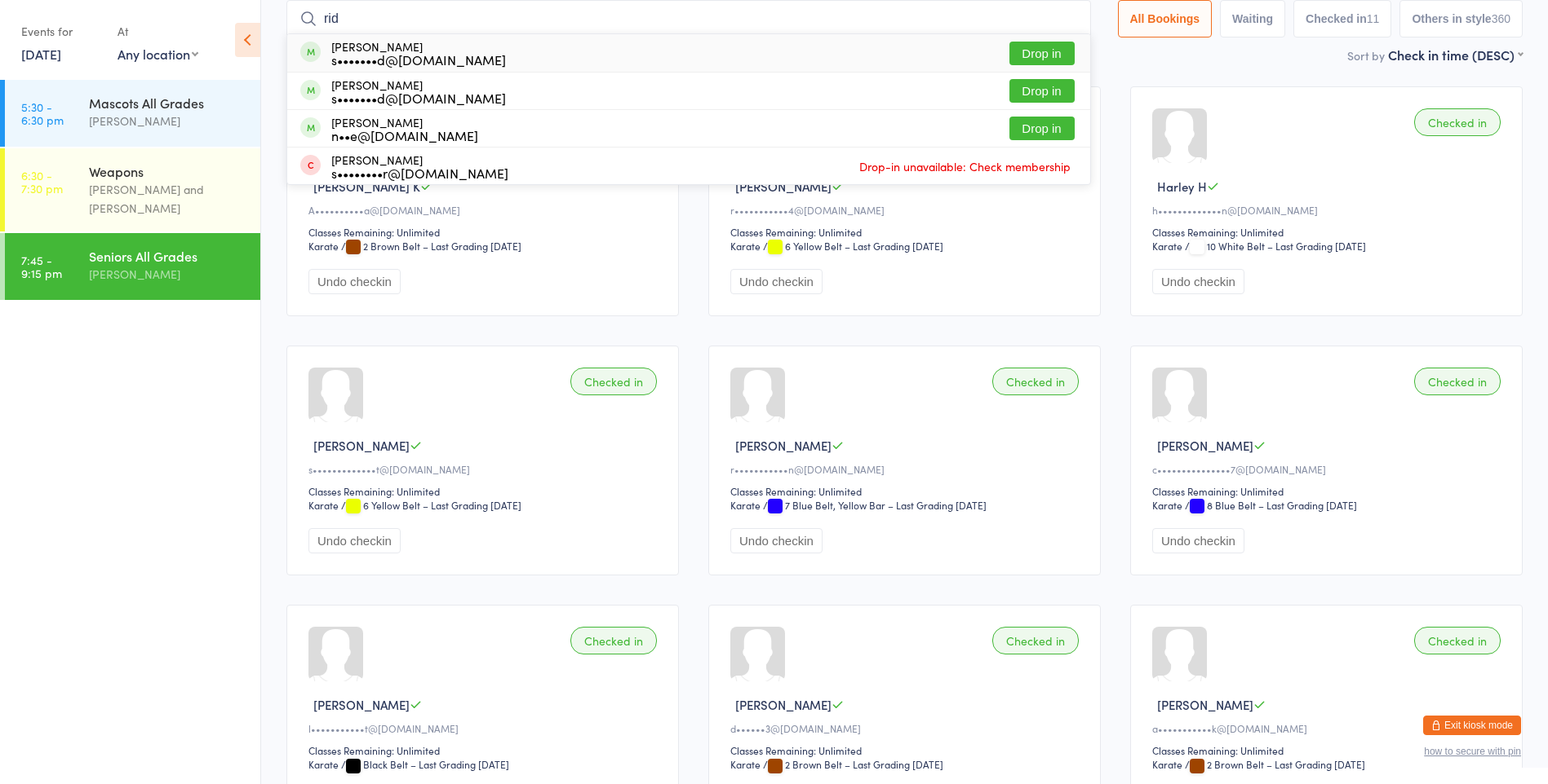
type input "rid"
click at [1029, 57] on button "Drop in" at bounding box center [1041, 53] width 65 height 24
